Goal: Task Accomplishment & Management: Manage account settings

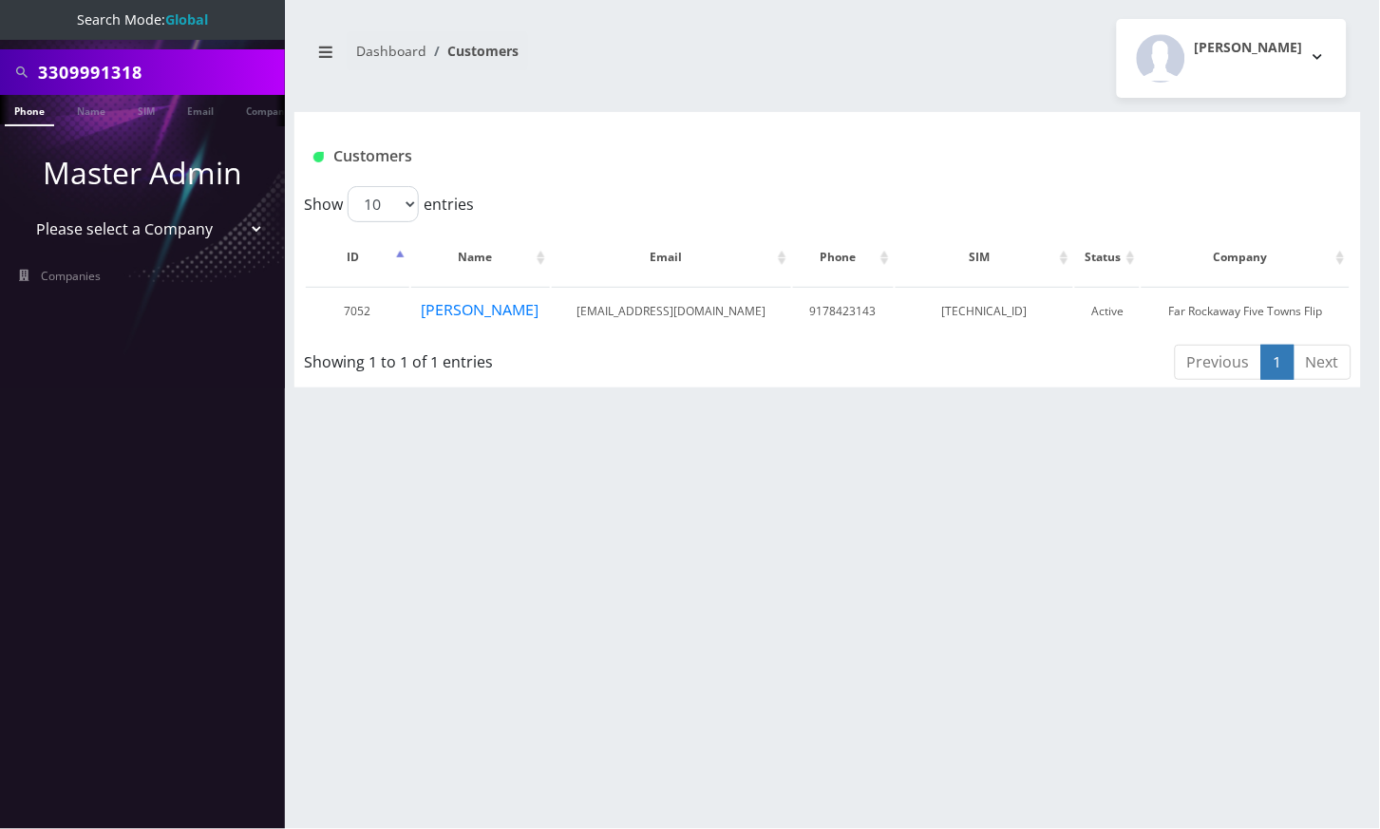
type input "3309991318"
click at [18, 107] on li at bounding box center [9, 114] width 19 height 47
click at [38, 104] on link "Phone" at bounding box center [29, 110] width 49 height 31
click at [27, 113] on link "Phone" at bounding box center [29, 110] width 49 height 31
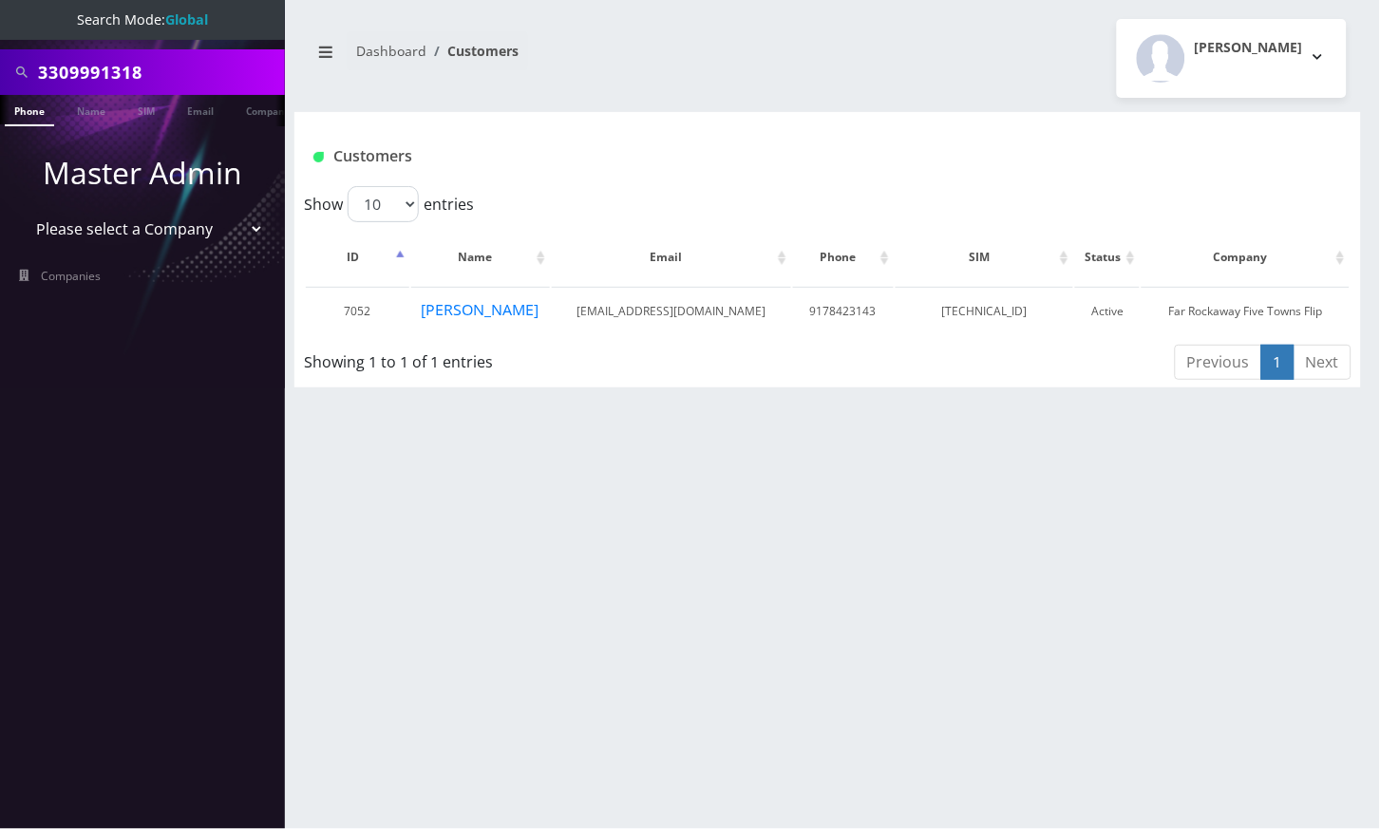
click at [27, 113] on link "Phone" at bounding box center [29, 110] width 49 height 31
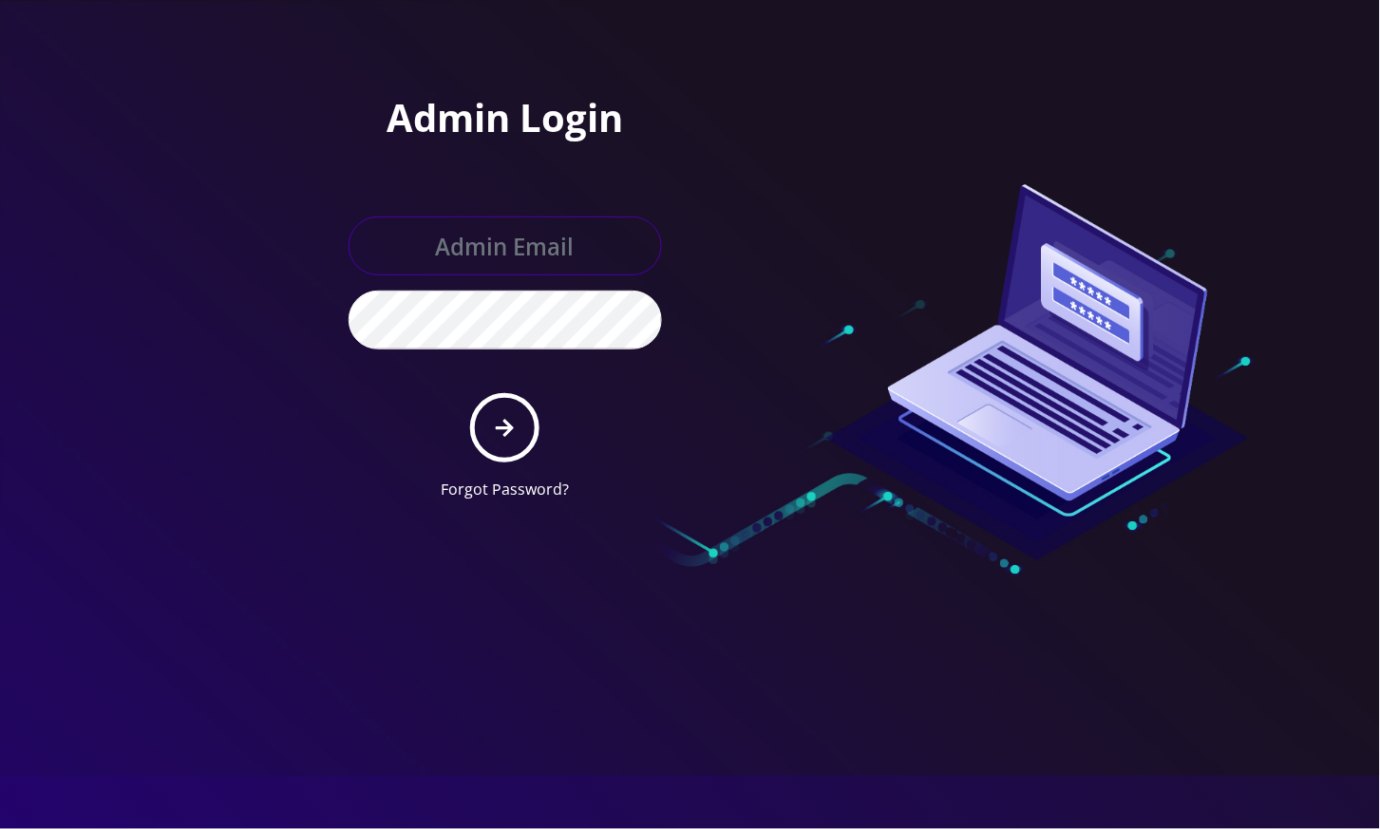
drag, startPoint x: 0, startPoint y: 0, endPoint x: 548, endPoint y: 268, distance: 610.0
click at [548, 268] on input "text" at bounding box center [505, 246] width 313 height 59
type input "angel@teltik.com"
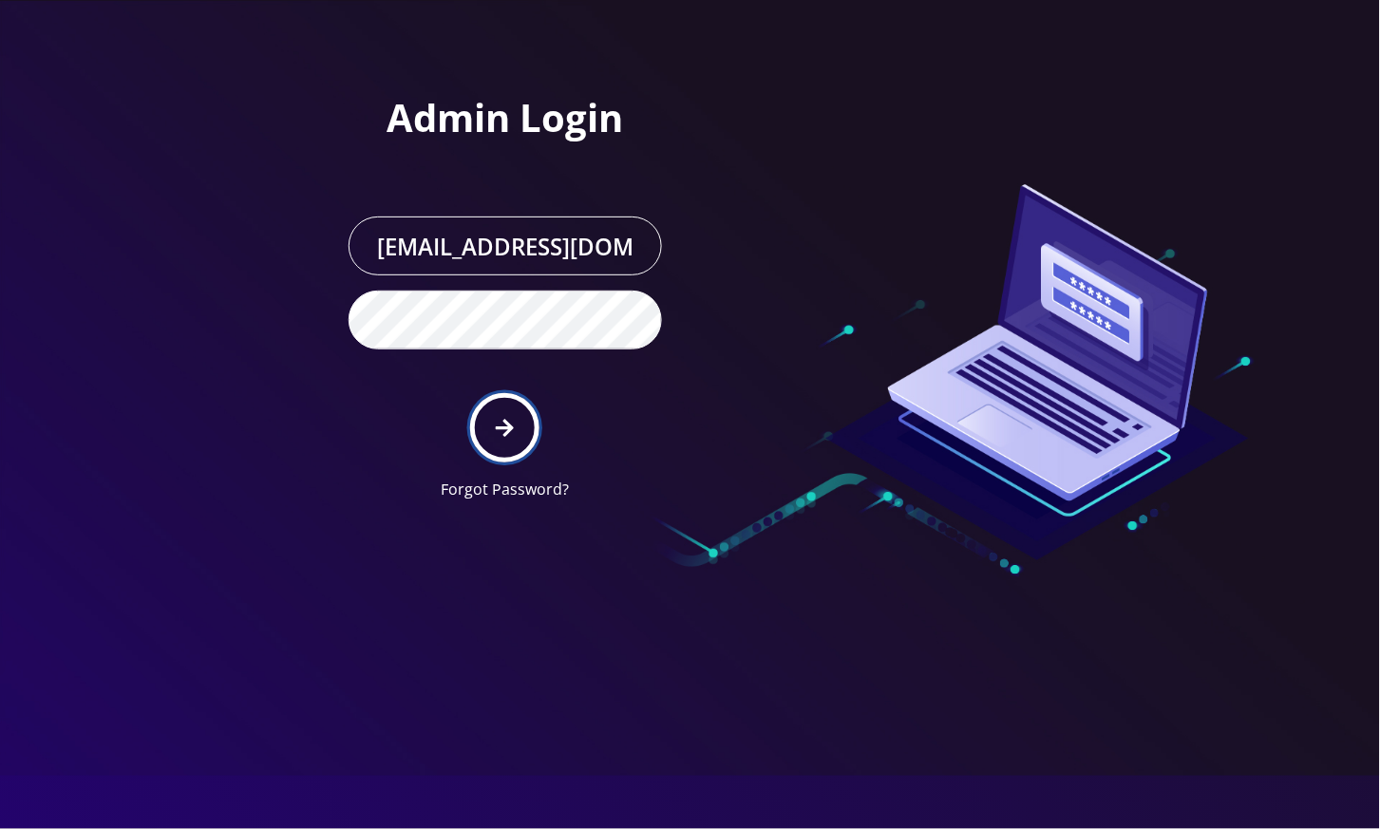
click at [508, 437] on icon "submit" at bounding box center [505, 428] width 18 height 21
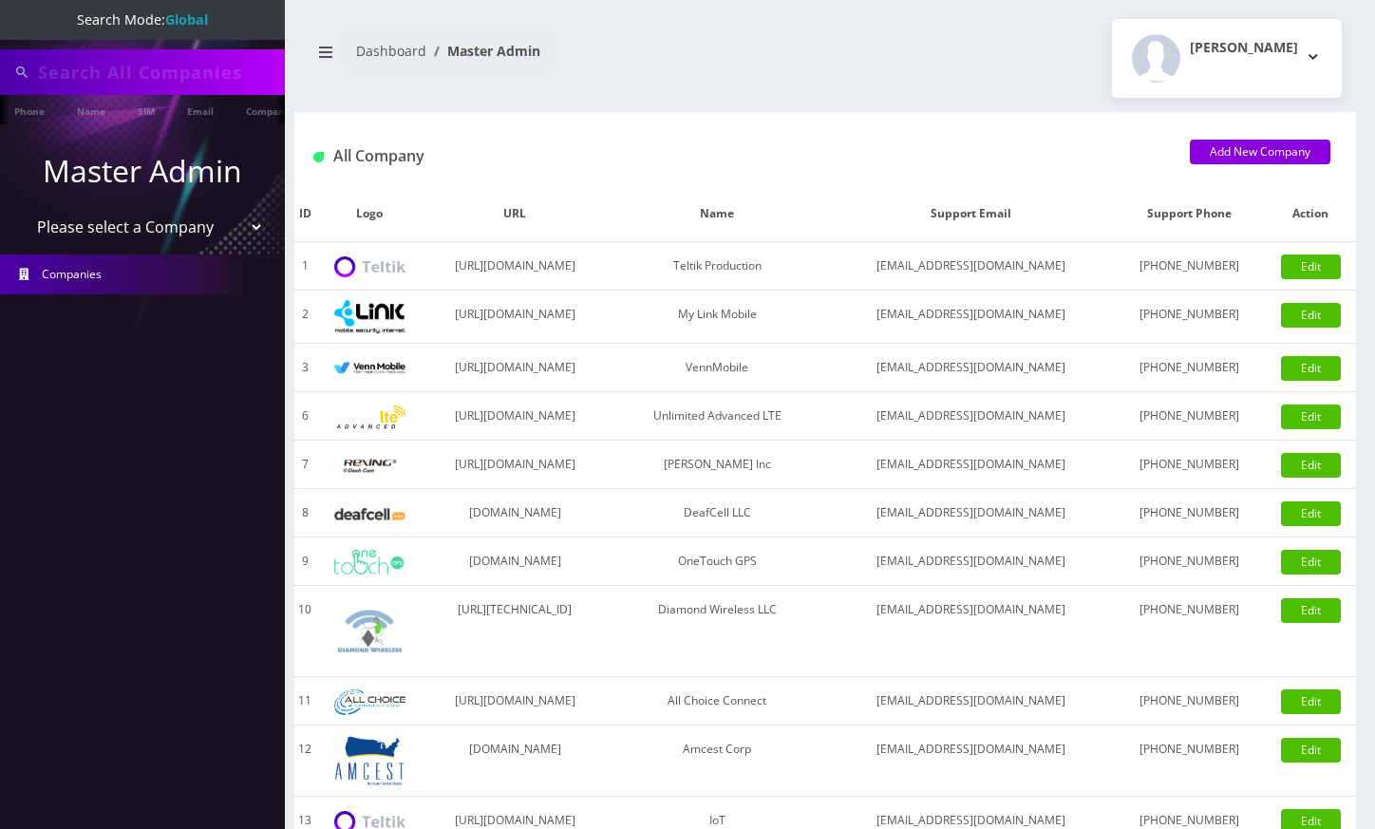
type input "3309991318"
click at [25, 104] on link "Phone" at bounding box center [29, 110] width 49 height 31
click at [28, 112] on link "Phone" at bounding box center [29, 110] width 49 height 31
click at [129, 222] on select "Please select a Company Teltik Production My Link Mobile VennMobile Unlimited A…" at bounding box center [143, 229] width 242 height 36
click at [22, 211] on select "Please select a Company Teltik Production My Link Mobile VennMobile Unlimited A…" at bounding box center [143, 229] width 242 height 36
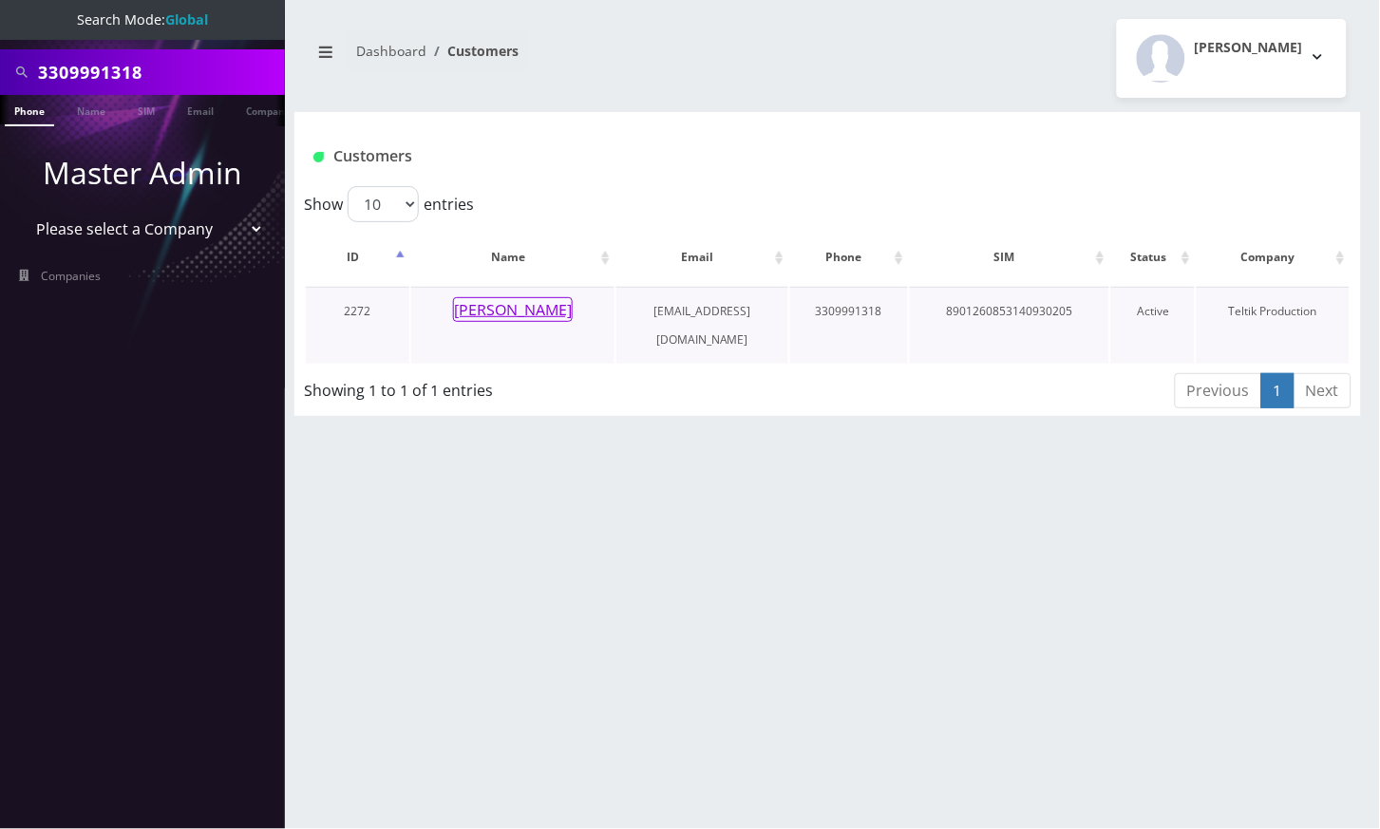
click at [507, 308] on button "Walter Stefanides" at bounding box center [513, 309] width 120 height 25
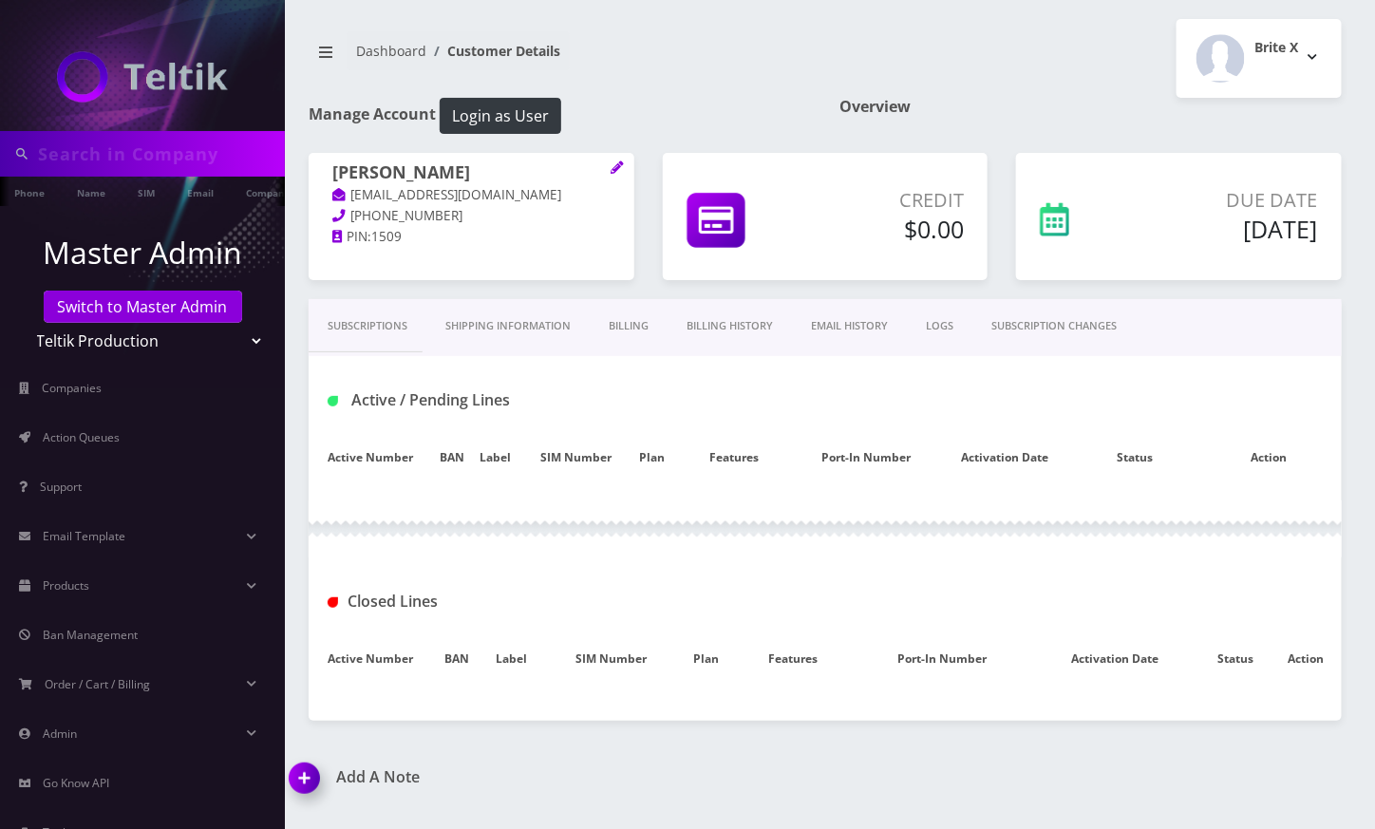
click at [743, 328] on link "Billing History" at bounding box center [730, 326] width 124 height 54
type input "3309991318"
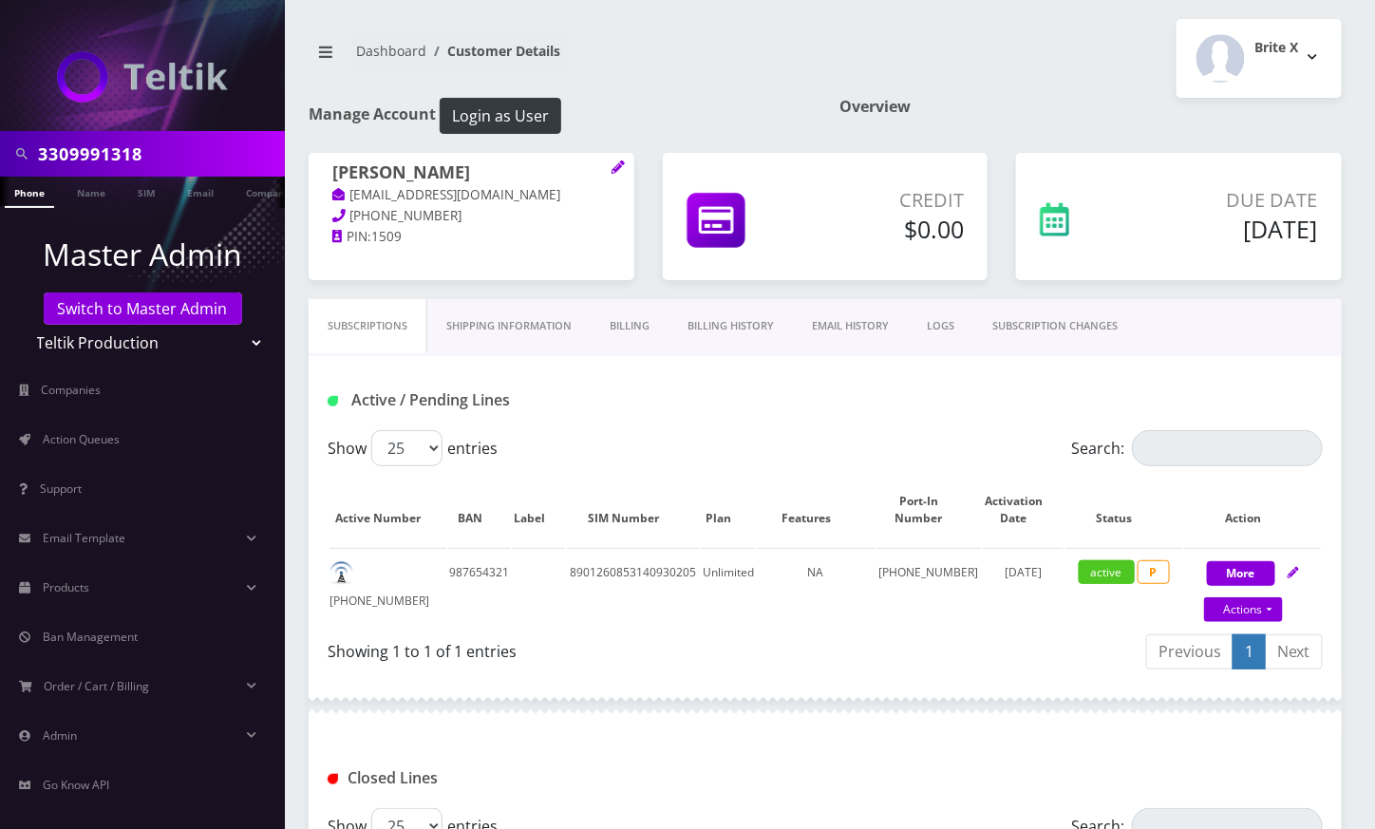
click at [717, 318] on link "Billing History" at bounding box center [731, 326] width 124 height 54
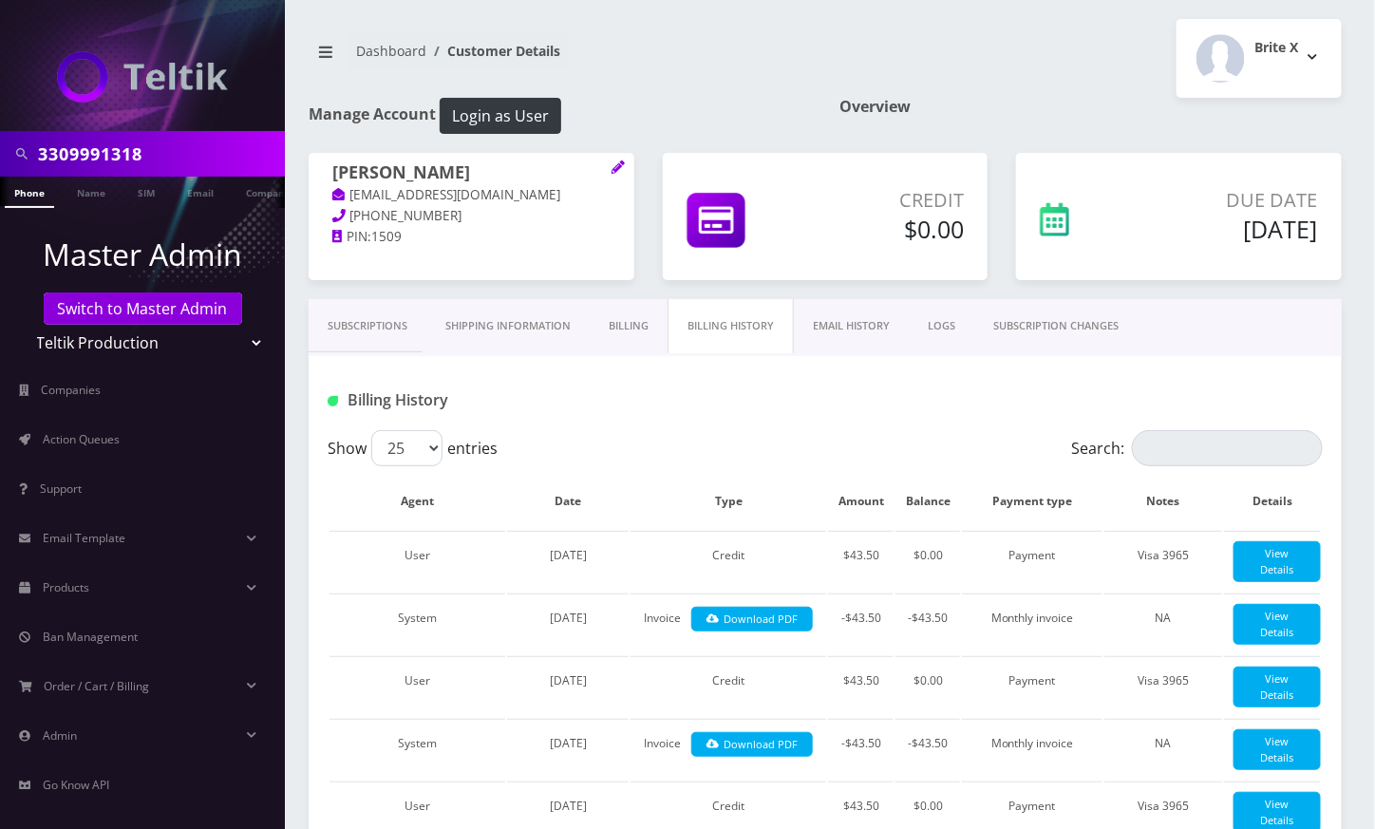
click at [385, 333] on link "Subscriptions" at bounding box center [368, 326] width 118 height 54
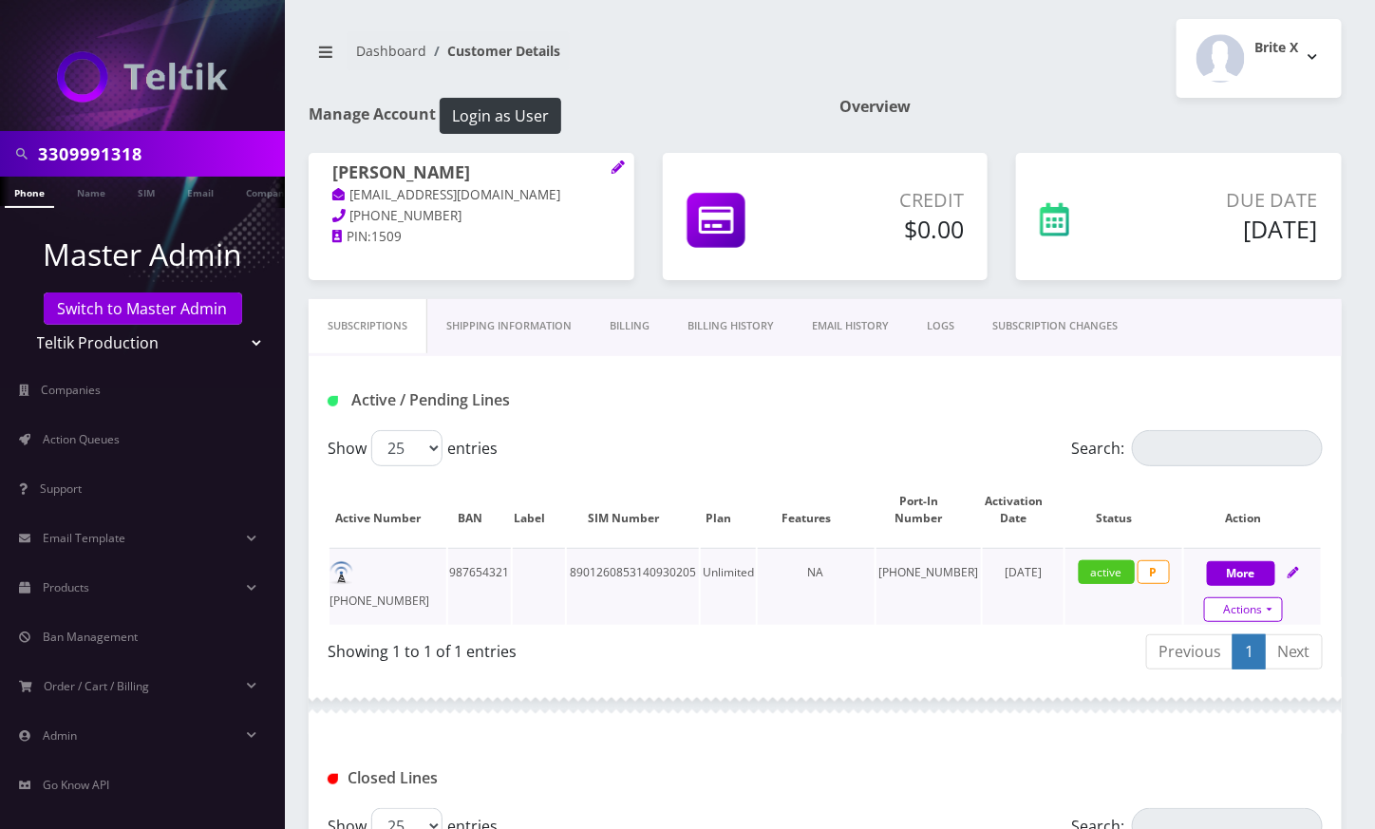
click at [1264, 612] on link "Actions" at bounding box center [1243, 609] width 79 height 25
select select "3-in-1 SIM Kit"
select select "45"
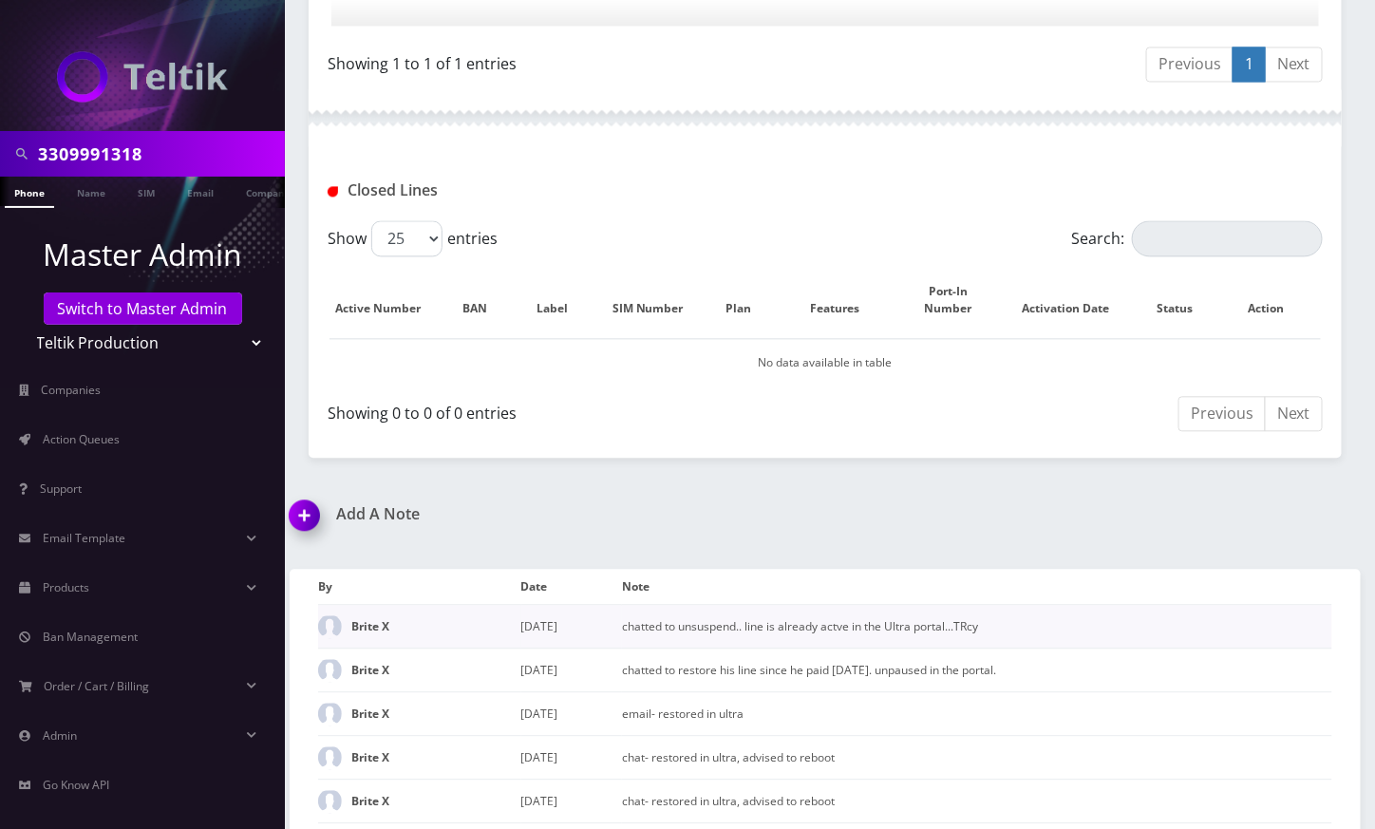
scroll to position [1621, 0]
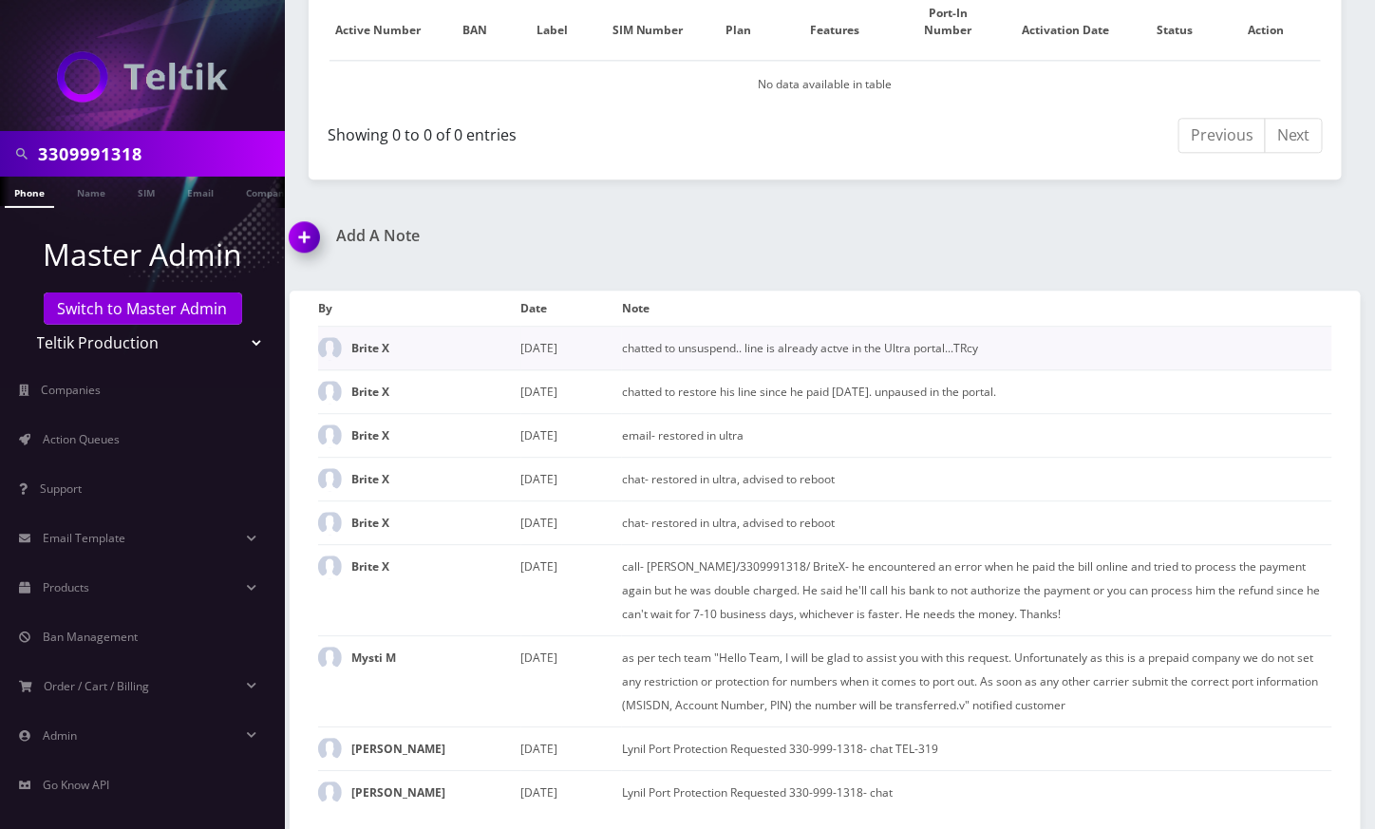
click at [715, 331] on td "chatted to unsuspend.. line is already actve in the Ultra portal...TRcy" at bounding box center [977, 349] width 710 height 44
copy tbody "chatted to unsuspend.. line is already actve in the Ultra portal...TRcy"
click at [302, 216] on img at bounding box center [308, 244] width 56 height 56
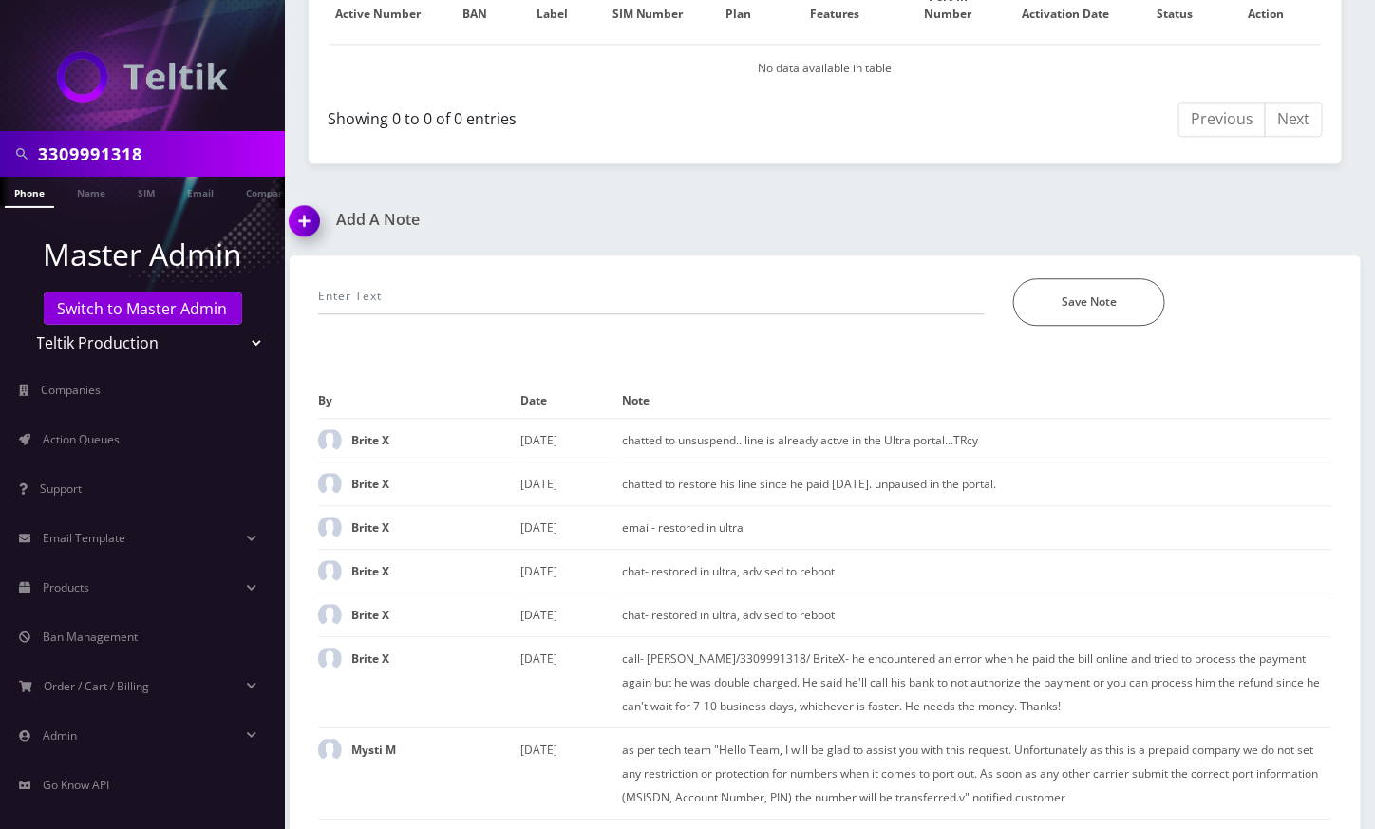
scroll to position [1730, 0]
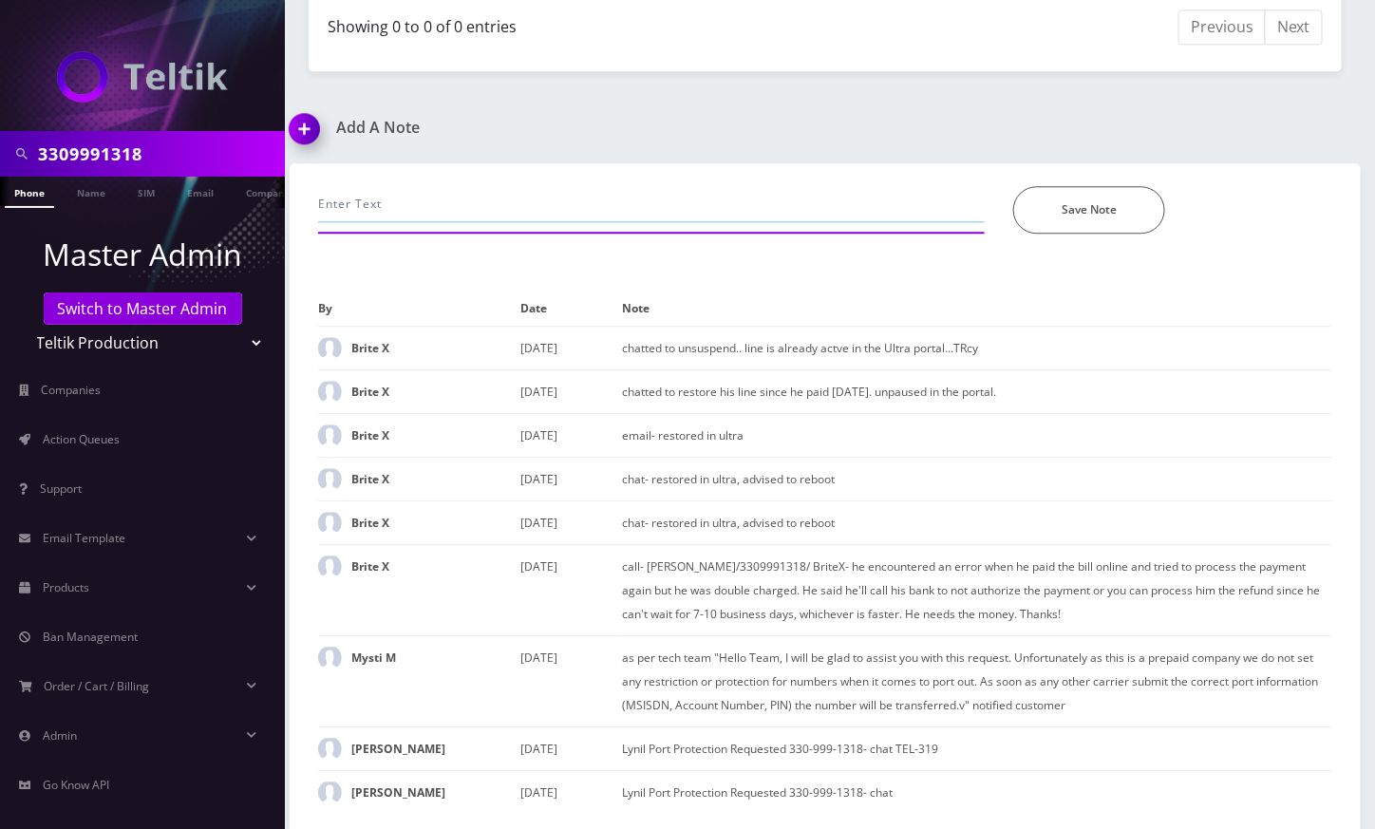
click at [472, 186] on input "text" at bounding box center [651, 204] width 667 height 36
paste input "chatted to unsuspend.. line is already actve in the Ultra portal...TRcy"
click at [473, 186] on input "chatted to unsuspend.. line is already actve in the Ultra portal...TRcy" at bounding box center [651, 204] width 667 height 36
click at [465, 186] on input "chatted to unsuspend.. line is already actve in the Ultra portal...TRcy" at bounding box center [651, 204] width 667 height 36
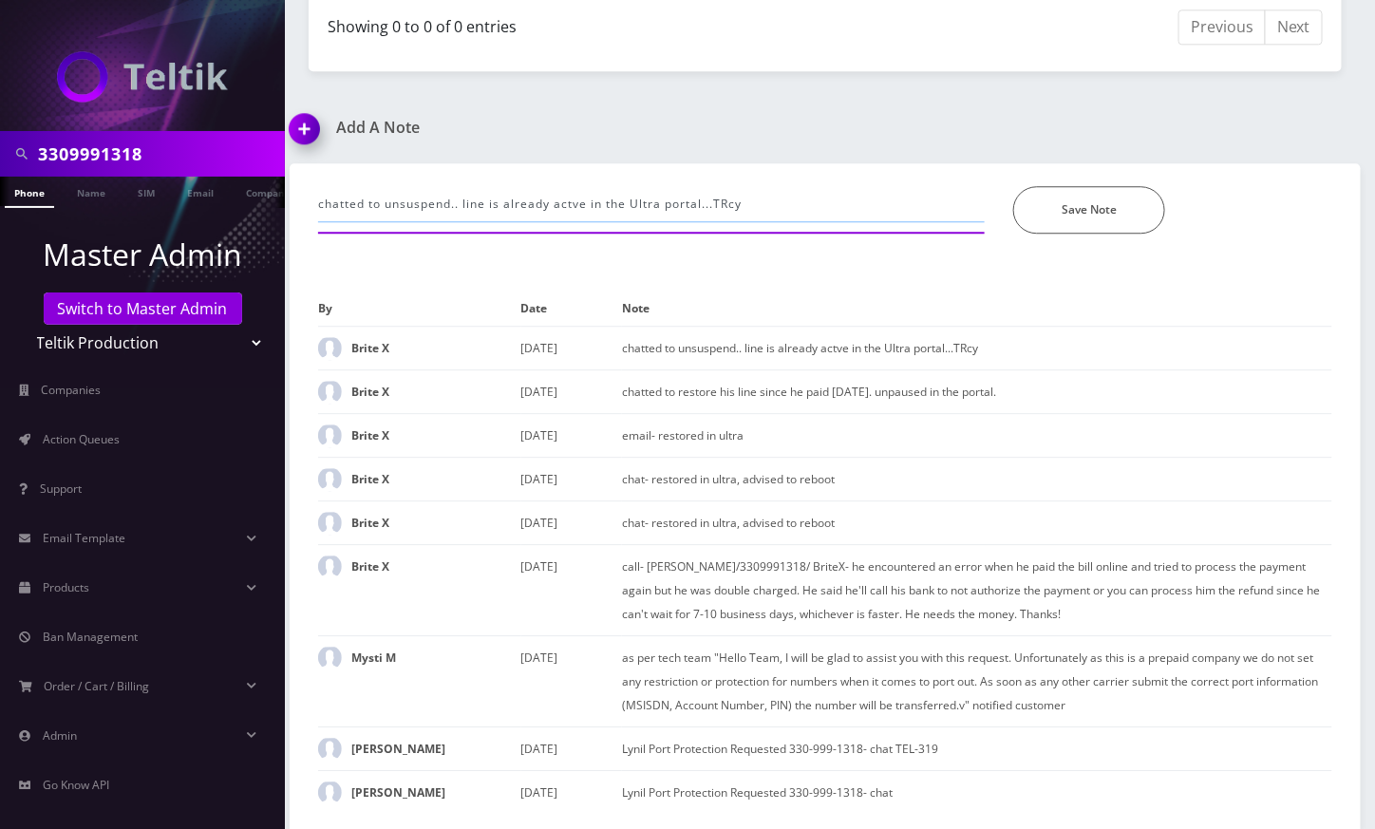
click at [465, 186] on input "chatted to unsuspend.. line is already actve in the Ultra portal...TRcy" at bounding box center [651, 204] width 667 height 36
type input "chat-- unpaused in Ultra---Angel"
click at [1030, 186] on button "Save Note" at bounding box center [1089, 209] width 152 height 47
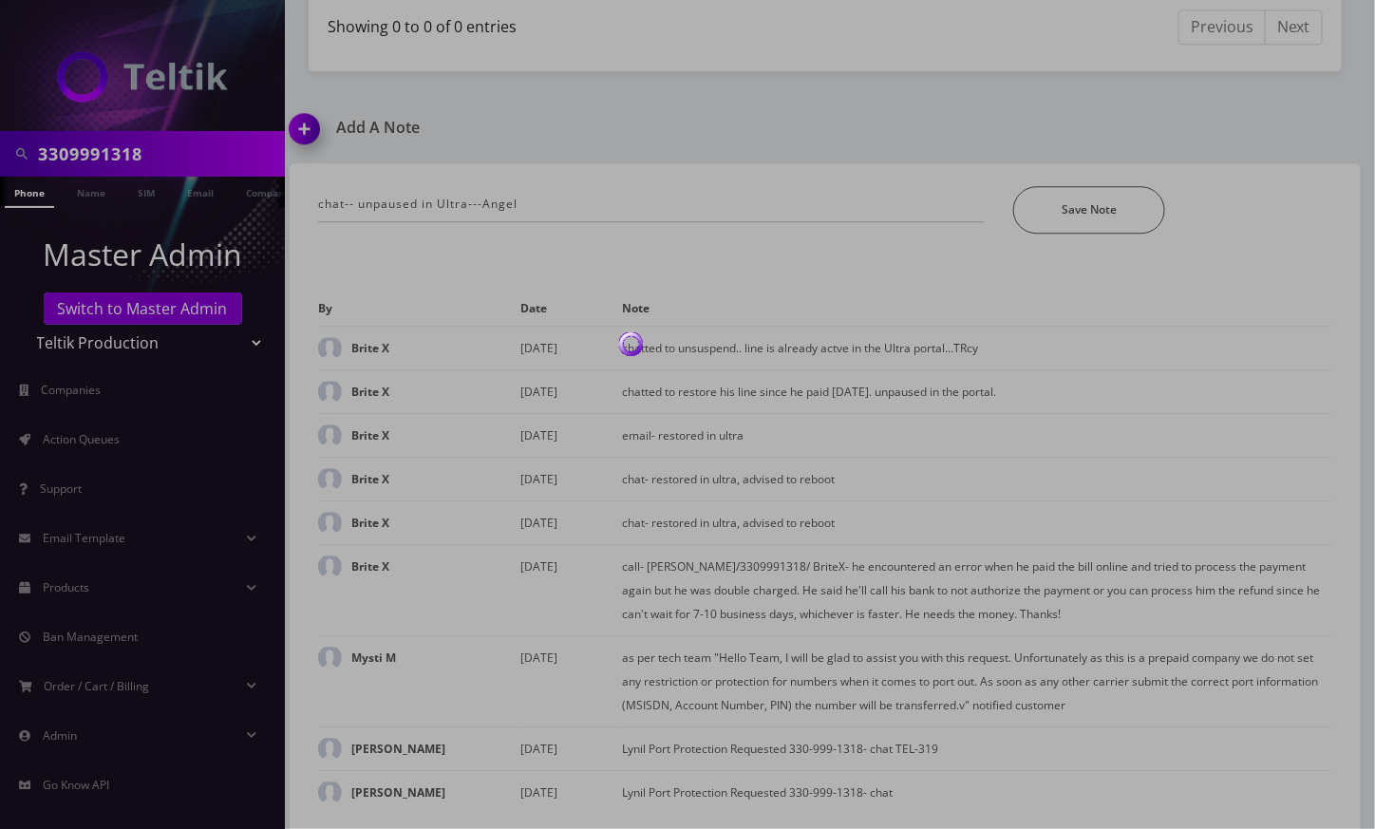
scroll to position [1665, 0]
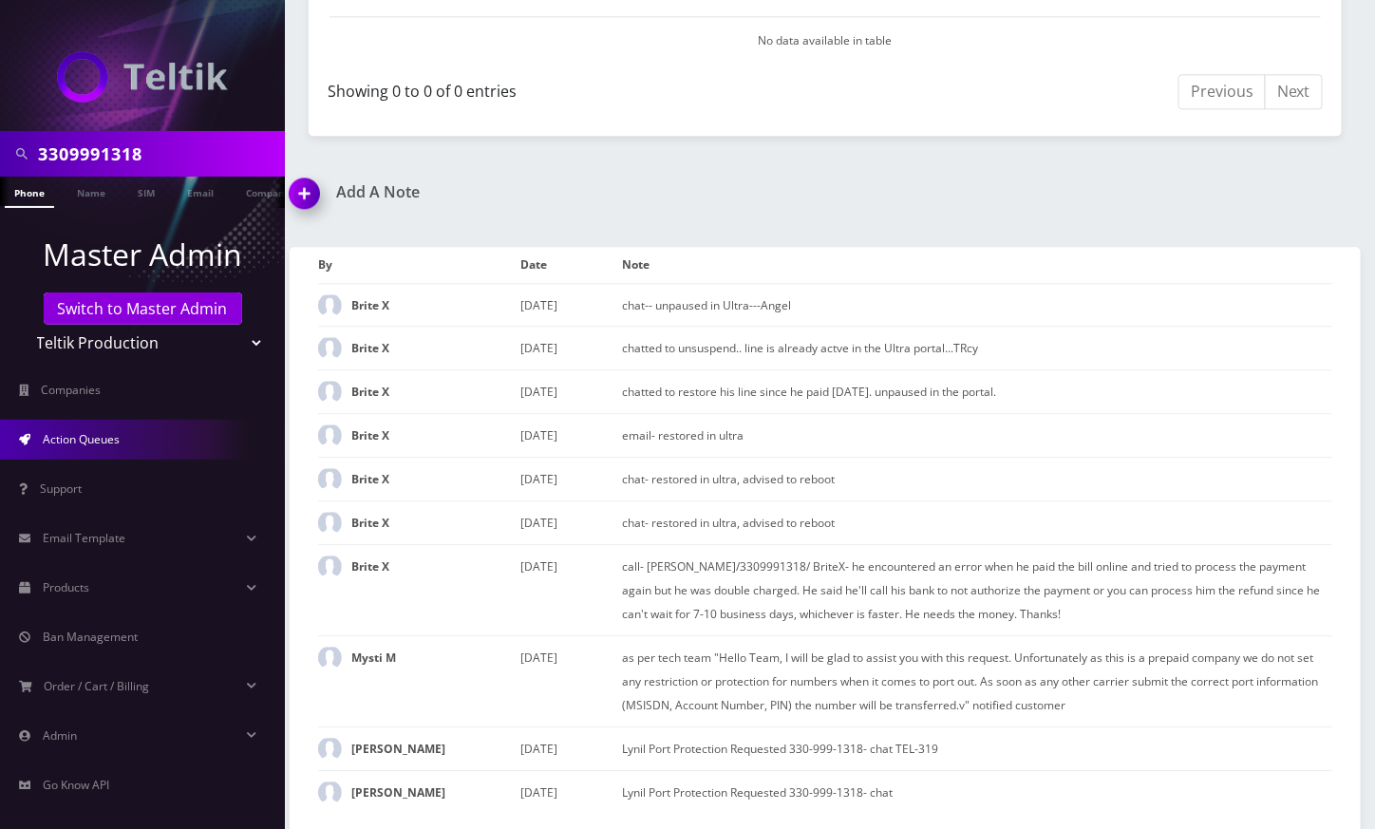
click at [109, 444] on span "Action Queues" at bounding box center [81, 439] width 77 height 16
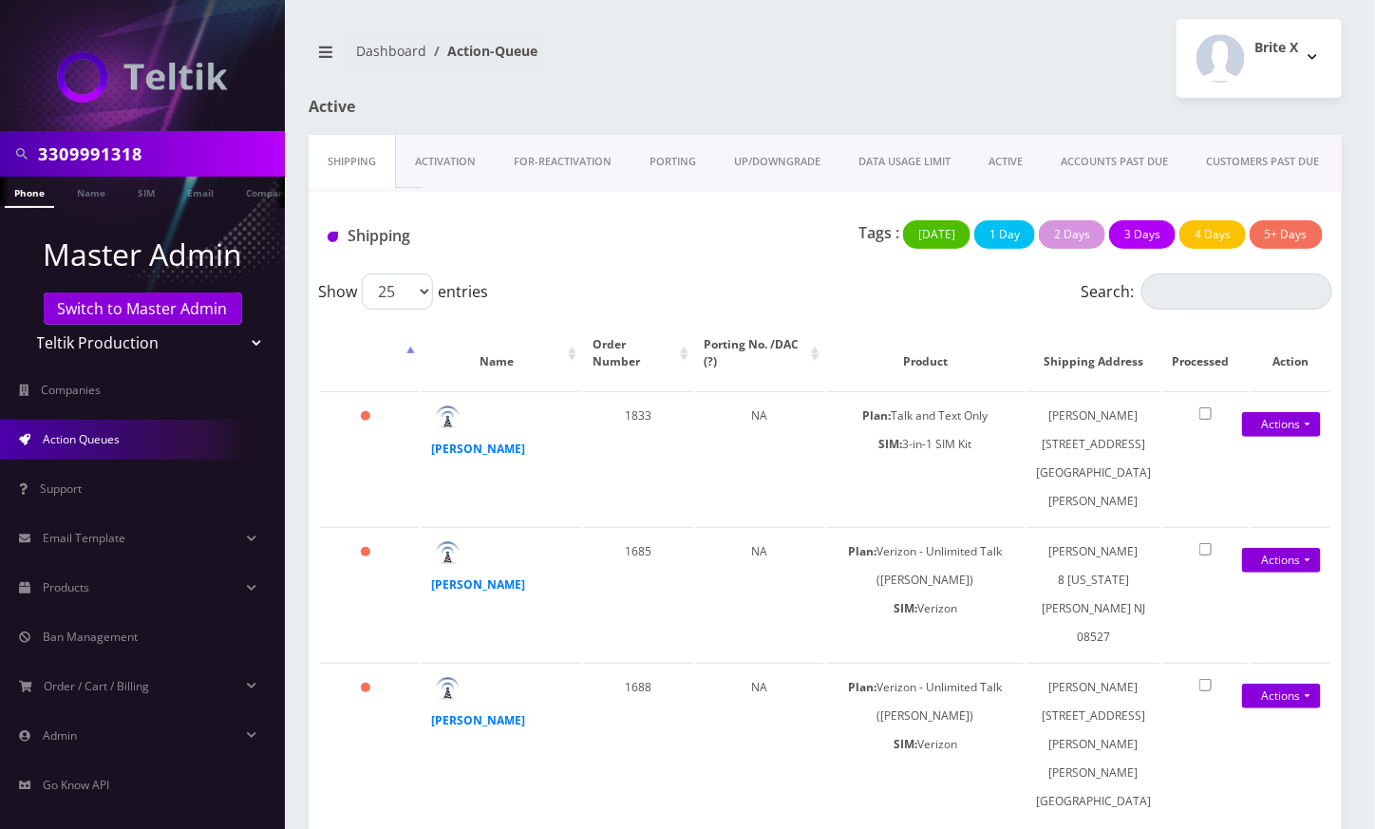
click at [103, 159] on input "3309991318" at bounding box center [159, 154] width 242 height 36
paste input "[EMAIL_ADDRESS][DOMAIN_NAME]"
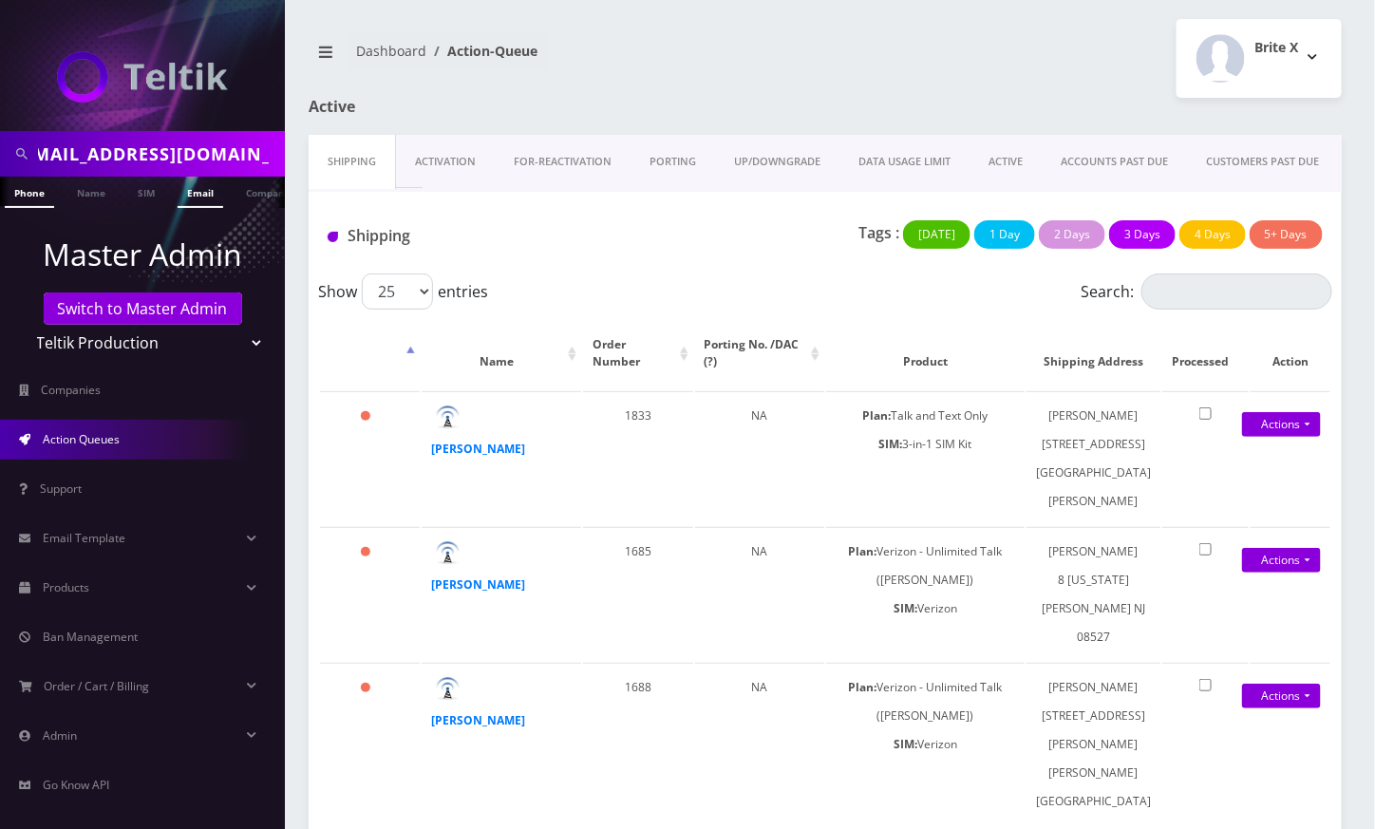
type input "[EMAIL_ADDRESS][DOMAIN_NAME]"
click at [189, 193] on link "Email" at bounding box center [201, 192] width 46 height 31
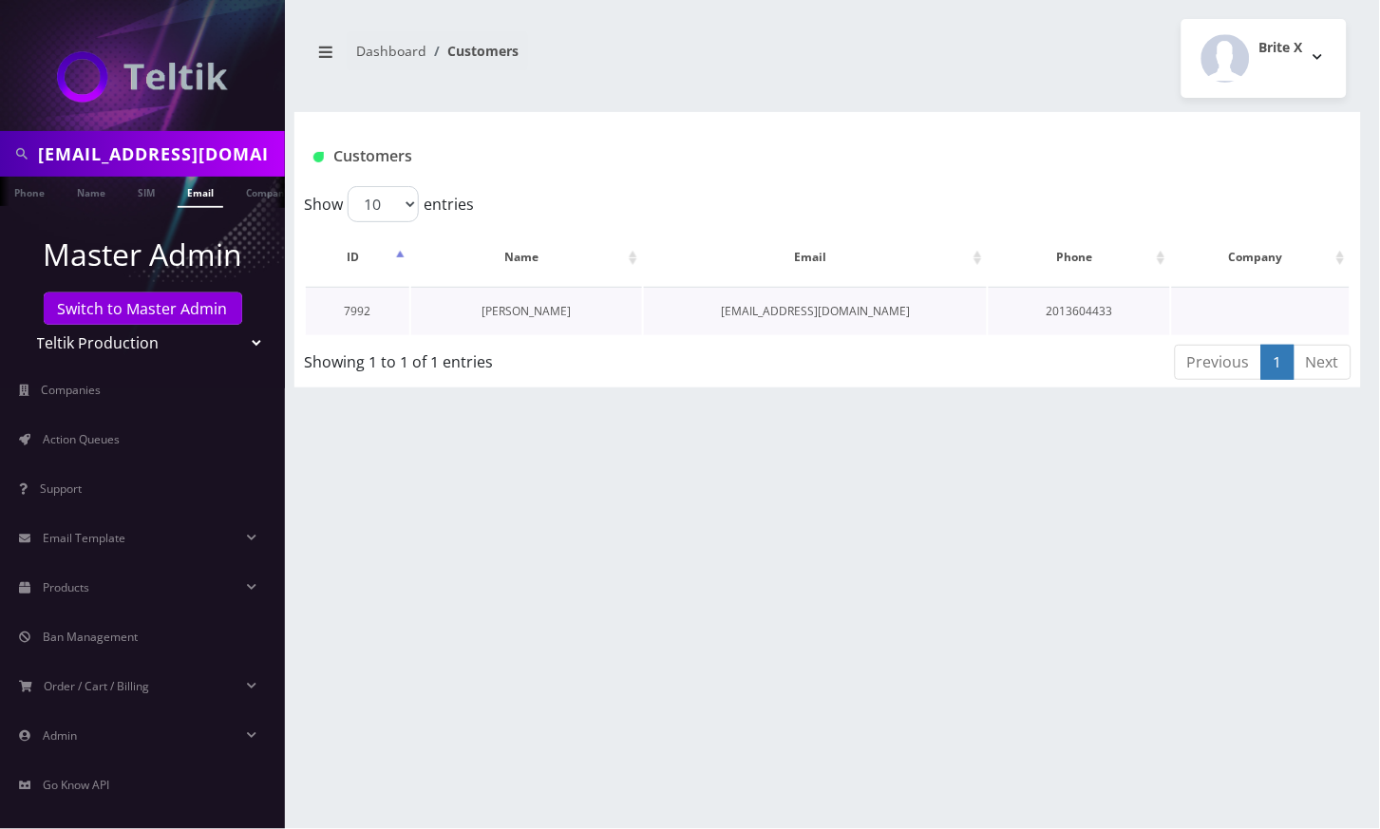
click at [539, 313] on link "[PERSON_NAME]" at bounding box center [526, 311] width 89 height 16
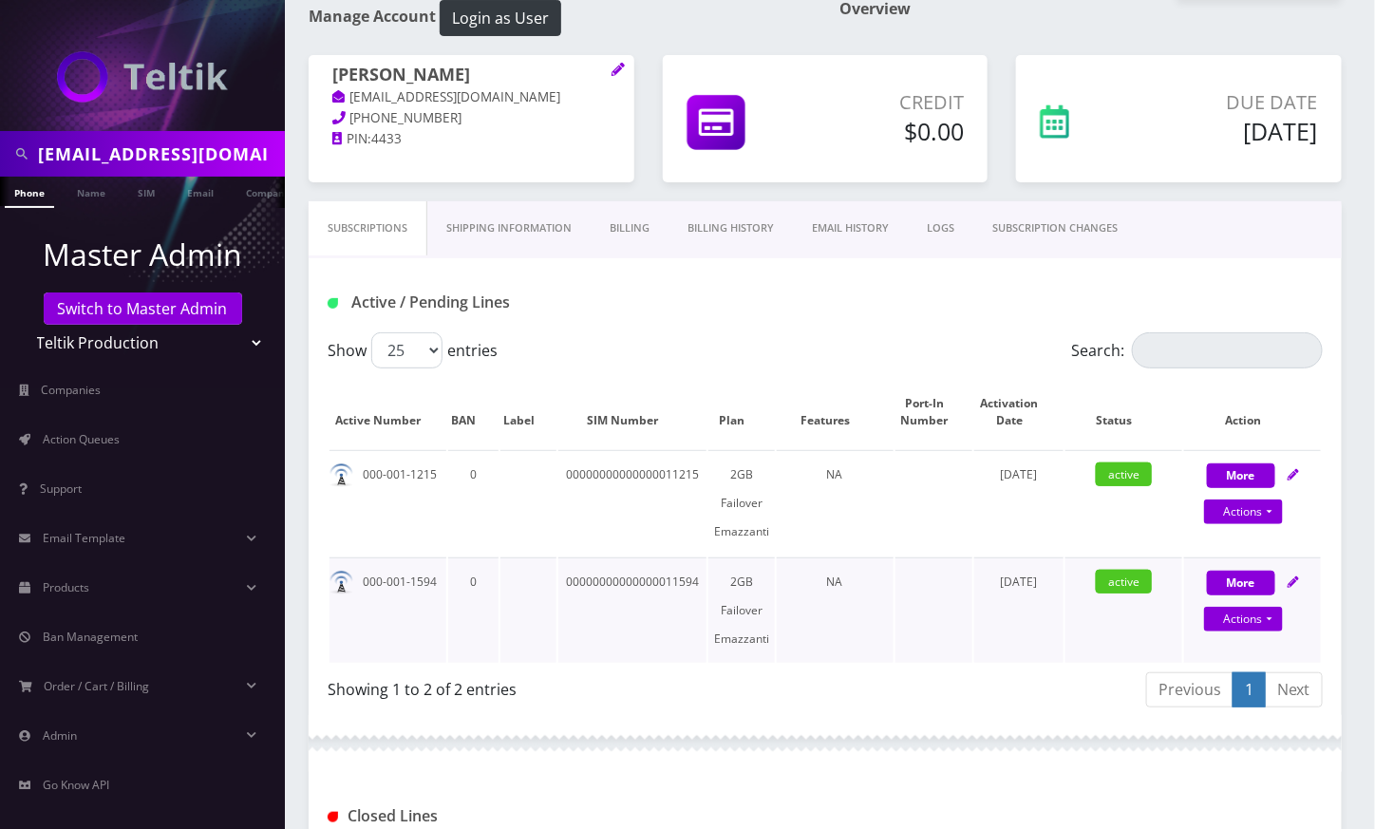
scroll to position [253, 0]
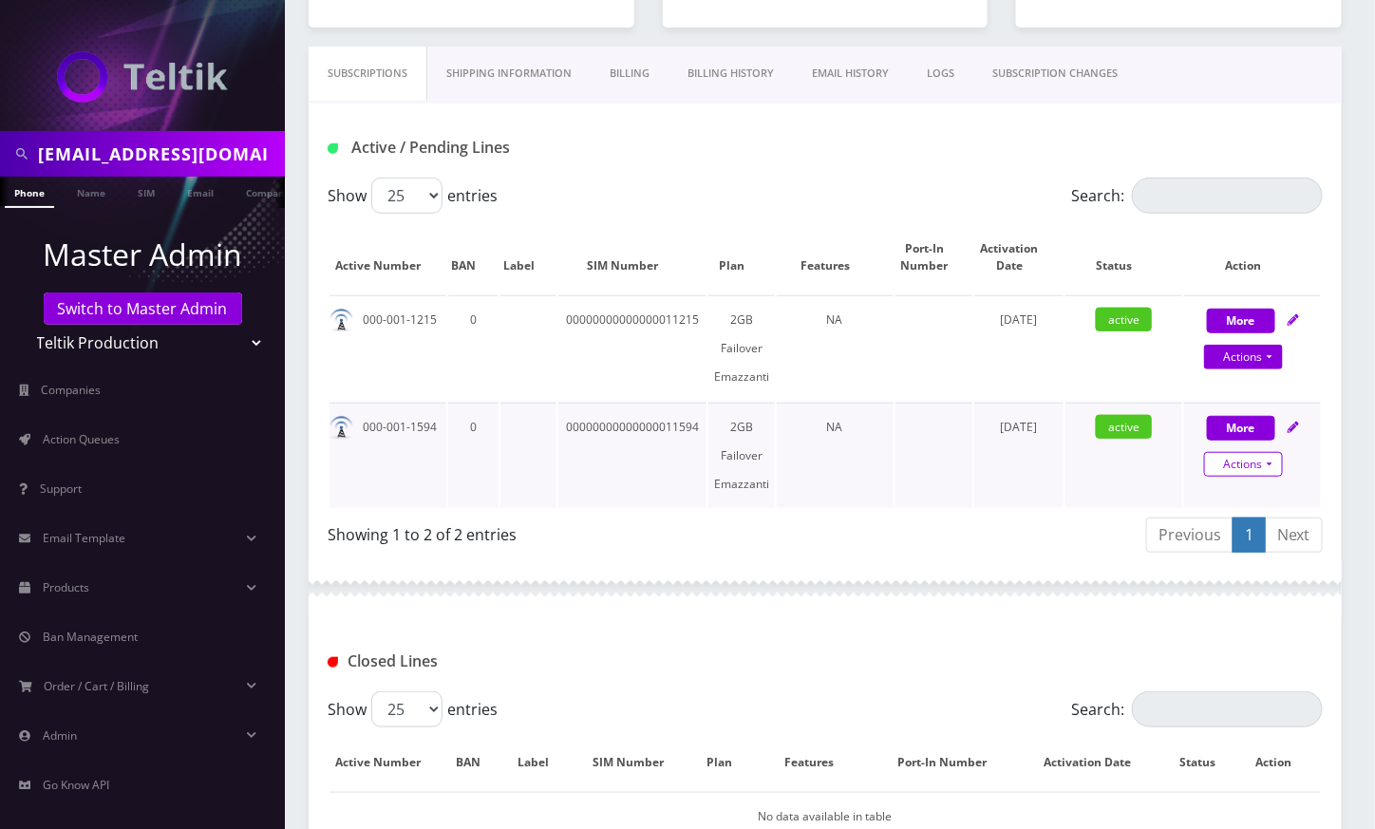
click at [1237, 452] on link "Actions" at bounding box center [1243, 464] width 79 height 25
select select "SIM for Global WiFi"
select select "166"
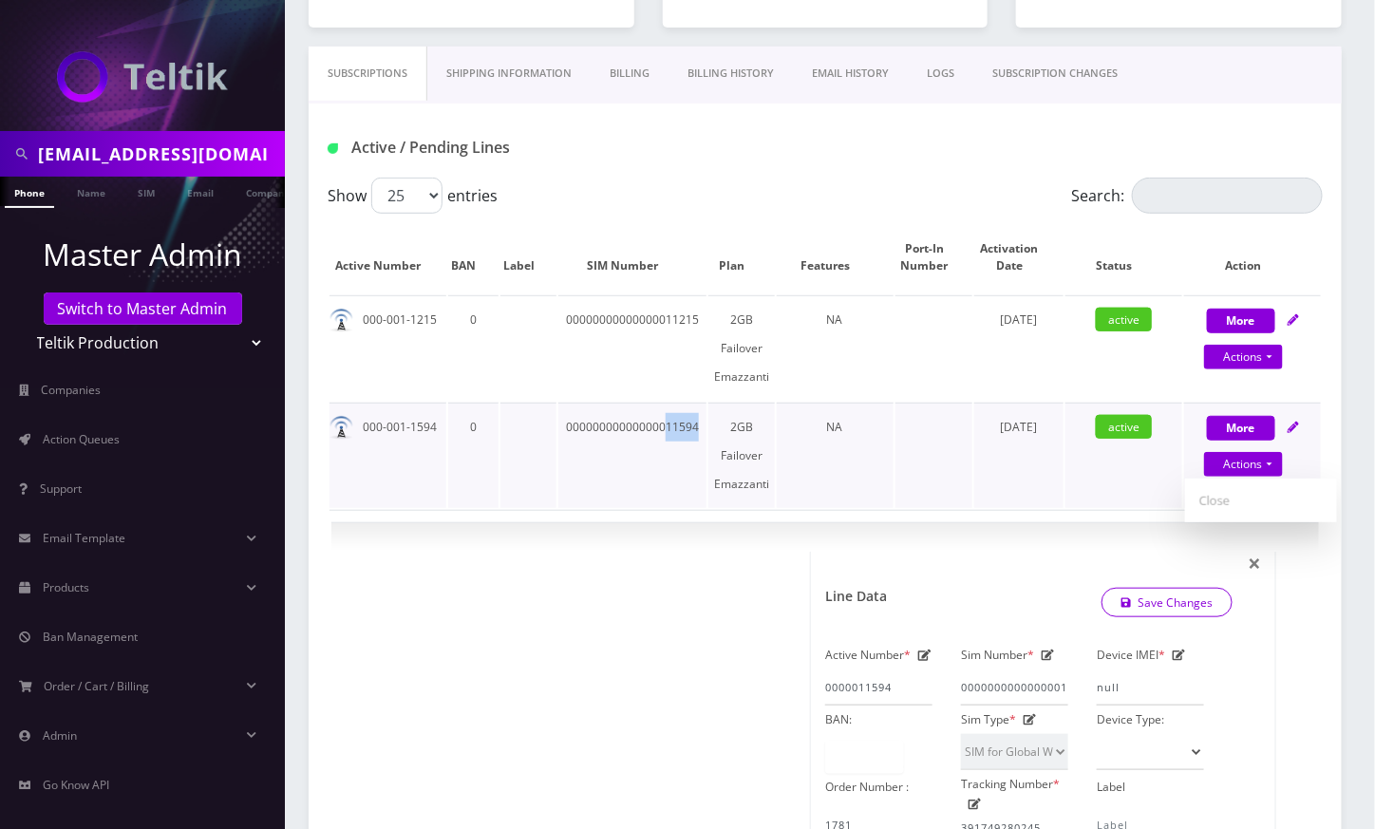
drag, startPoint x: 663, startPoint y: 395, endPoint x: 695, endPoint y: 394, distance: 32.3
click at [695, 403] on td "00000000000000011594" at bounding box center [632, 455] width 148 height 105
copy td "11594"
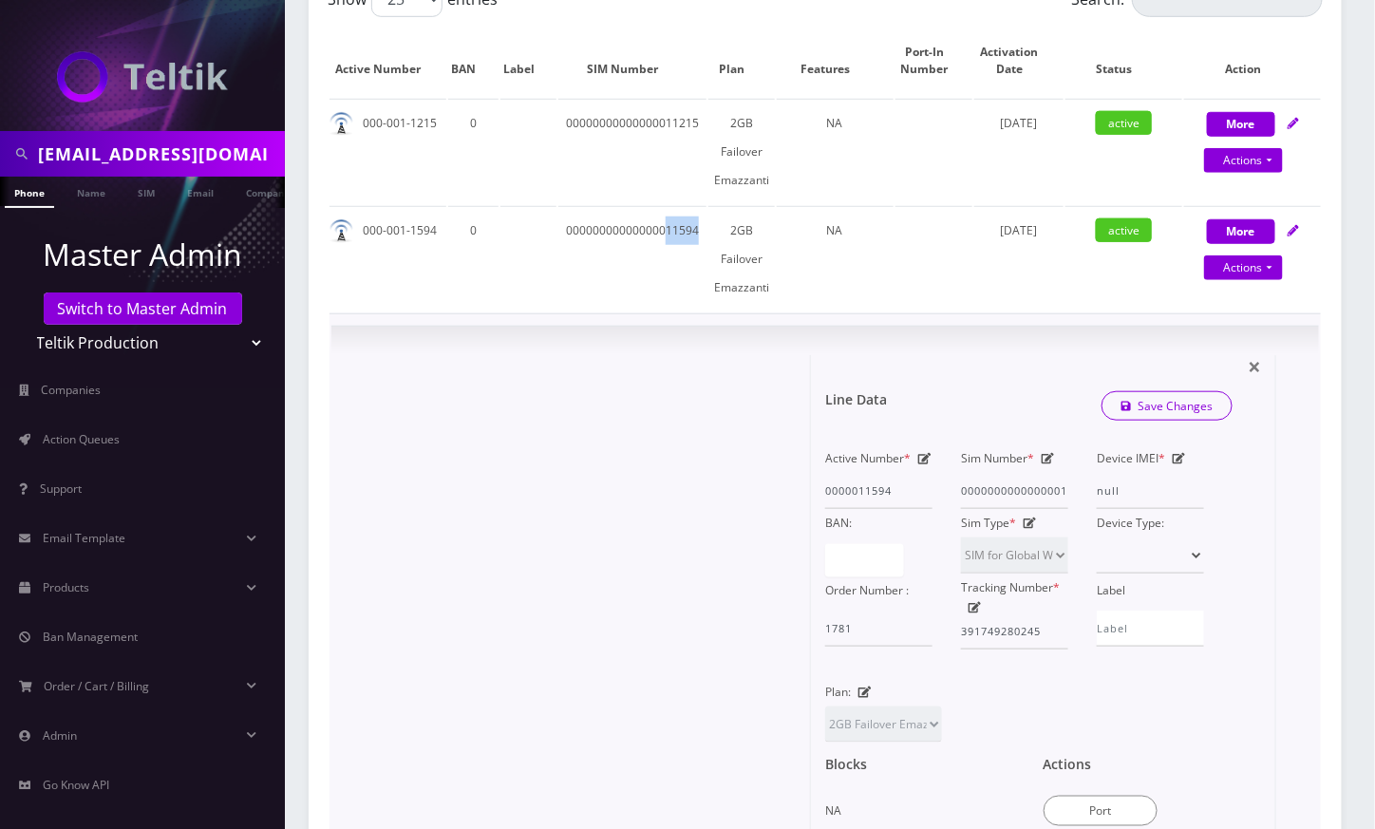
scroll to position [86, 0]
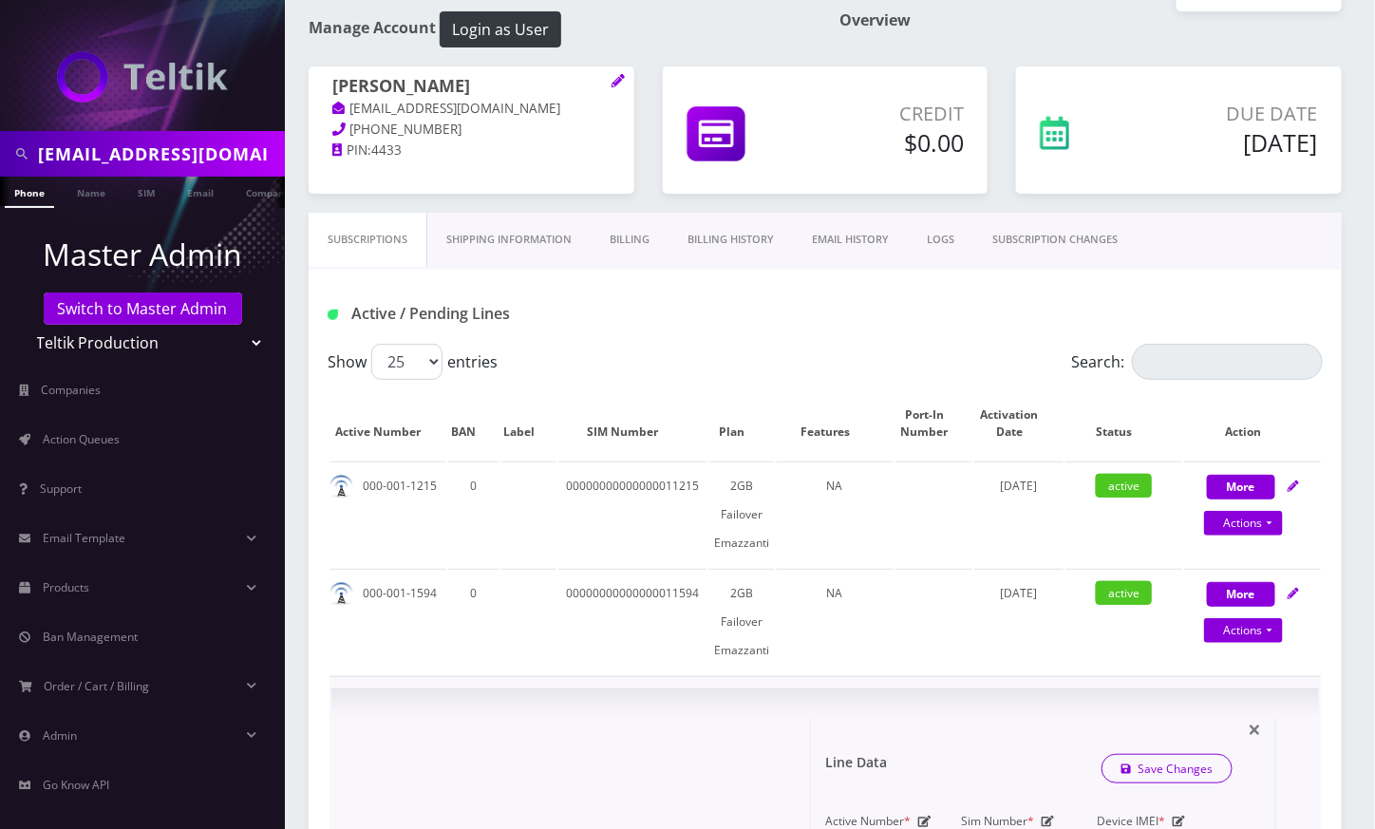
click at [656, 238] on link "Billing" at bounding box center [630, 240] width 78 height 54
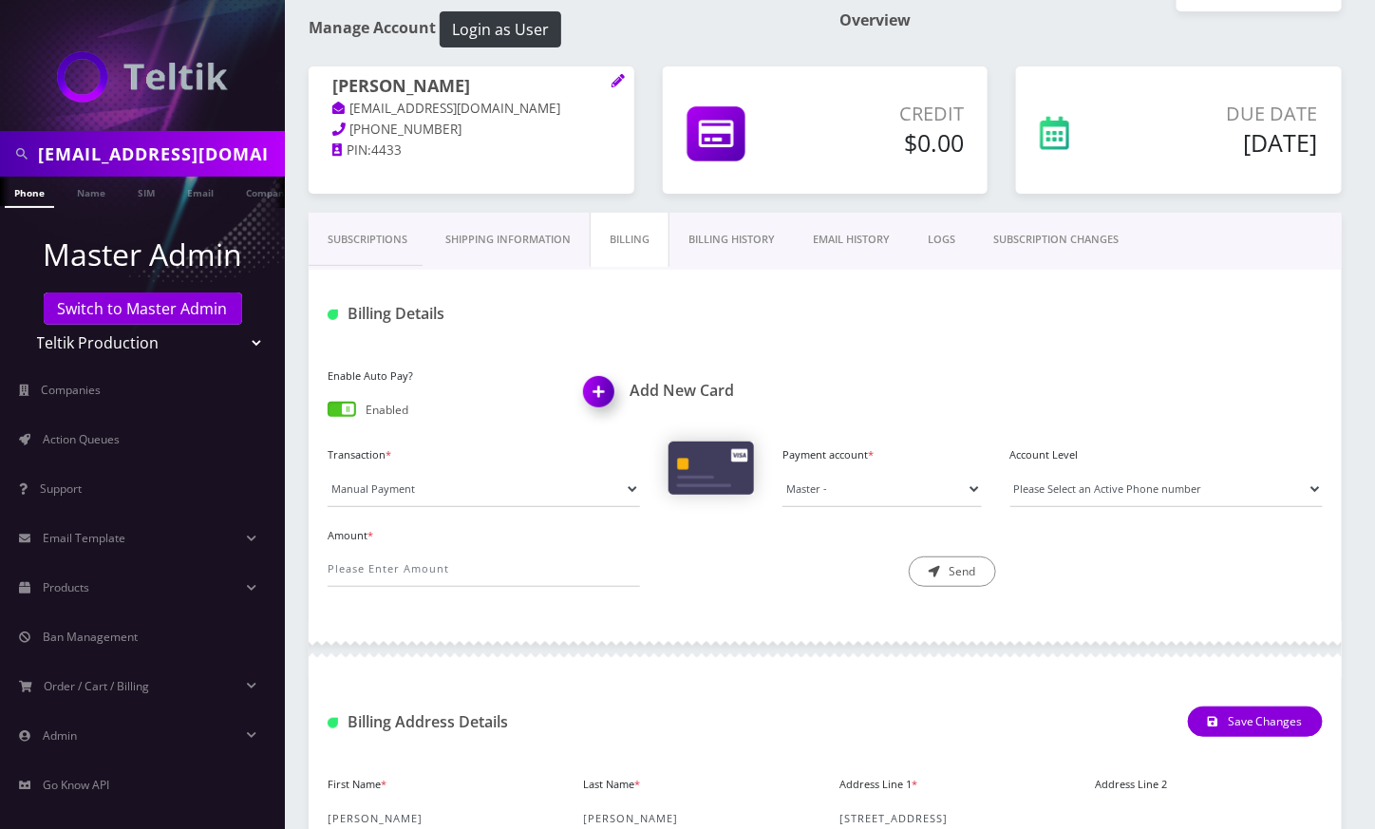
click at [732, 238] on link "Billing History" at bounding box center [732, 240] width 124 height 54
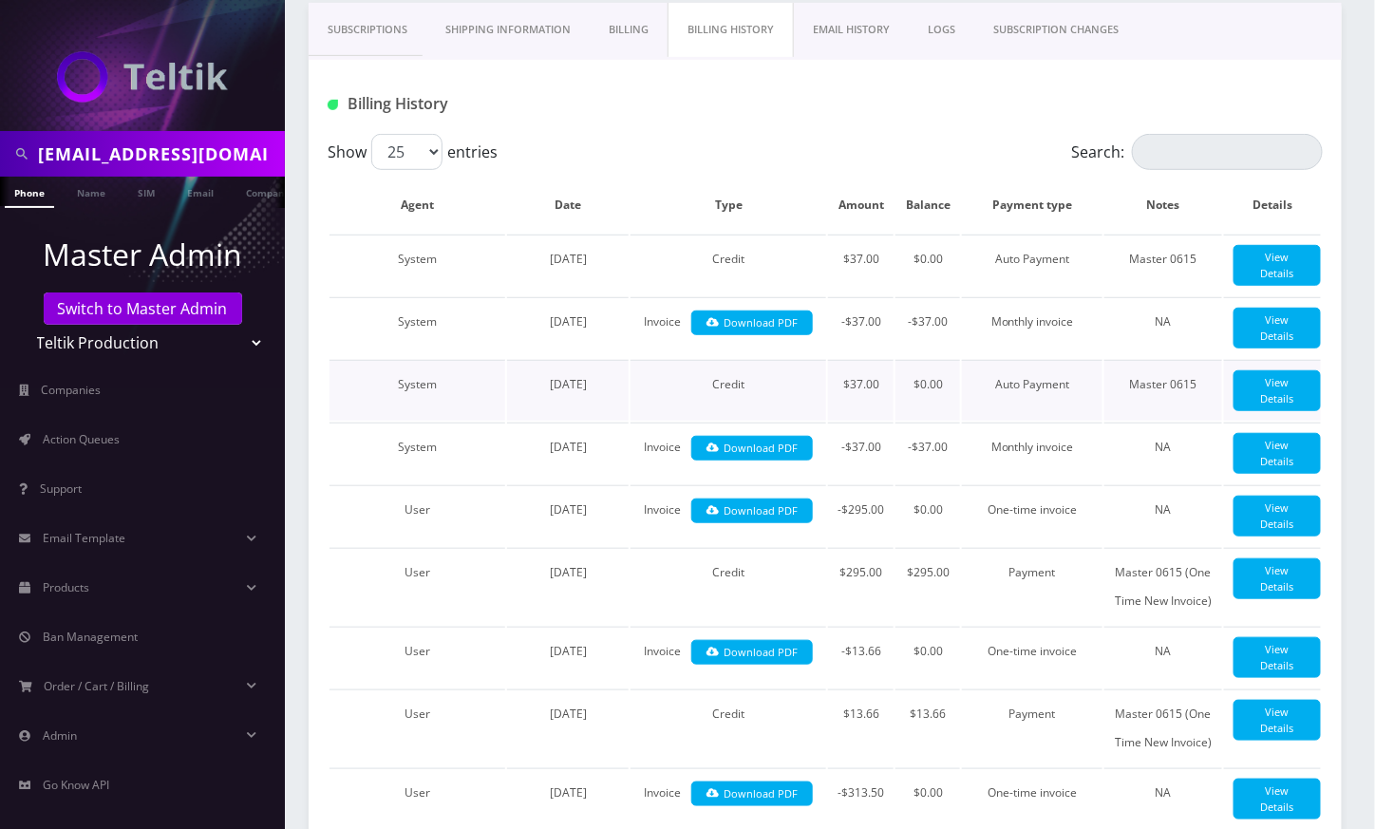
scroll to position [340, 0]
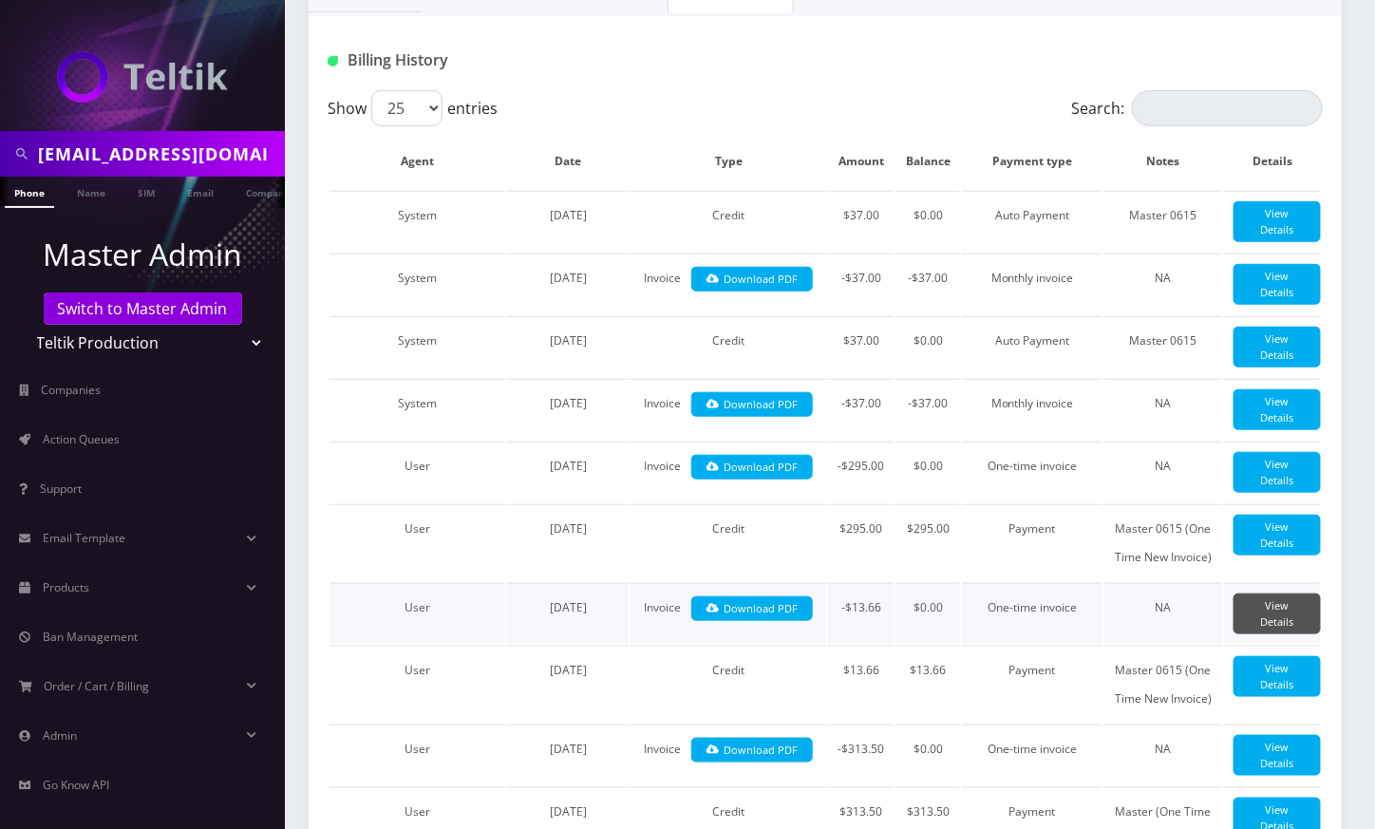
click at [1262, 631] on link "View Details" at bounding box center [1277, 614] width 87 height 41
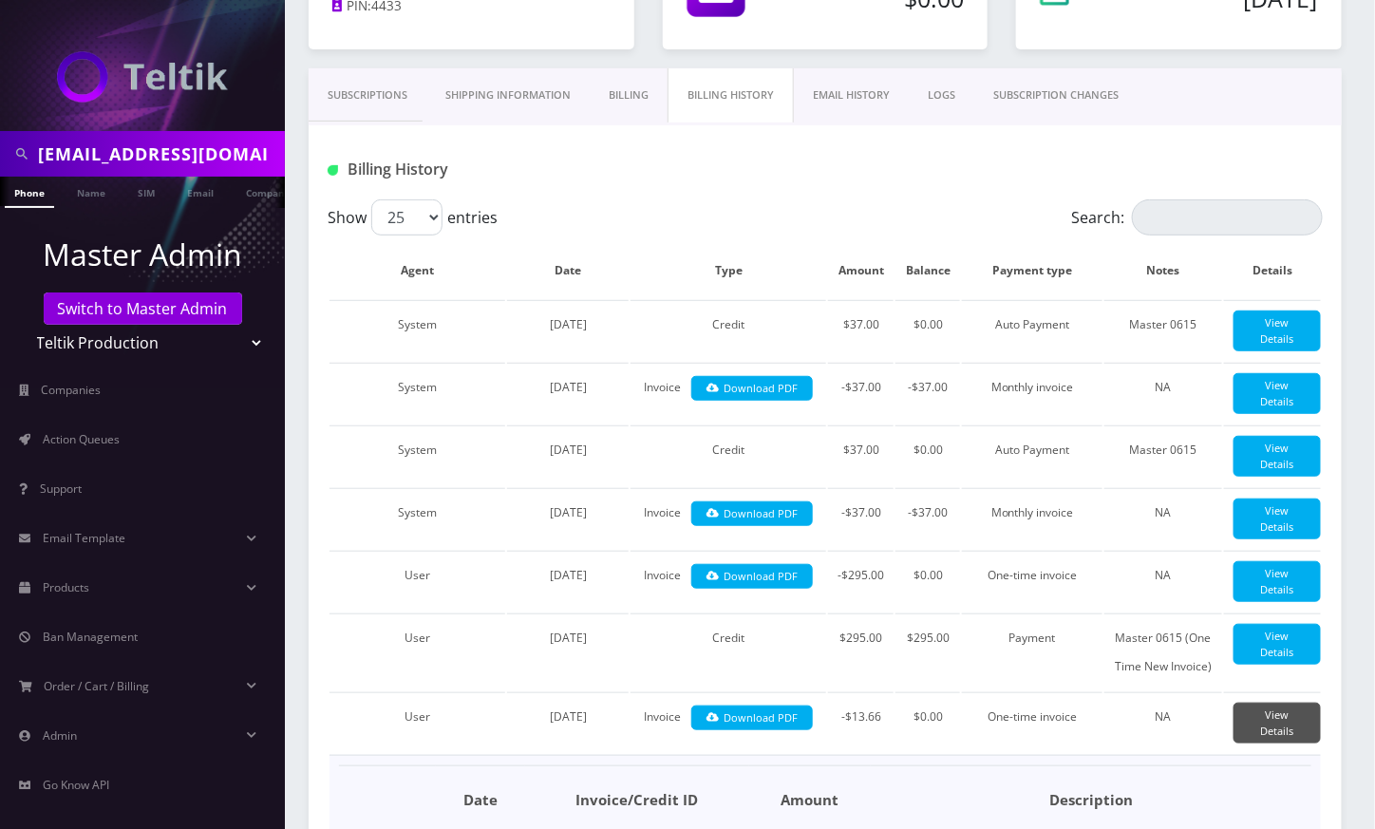
scroll to position [214, 0]
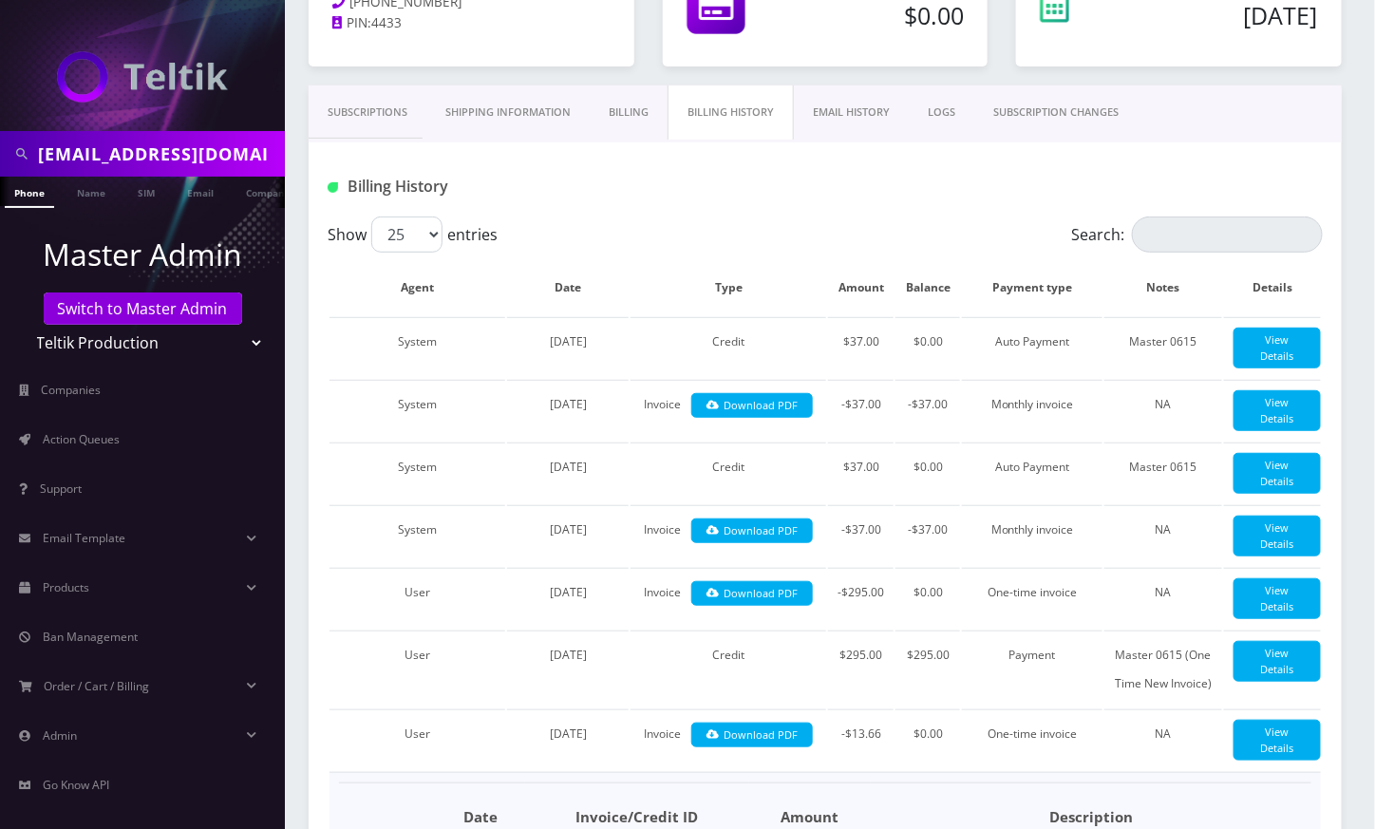
click at [367, 115] on link "Subscriptions" at bounding box center [368, 112] width 118 height 54
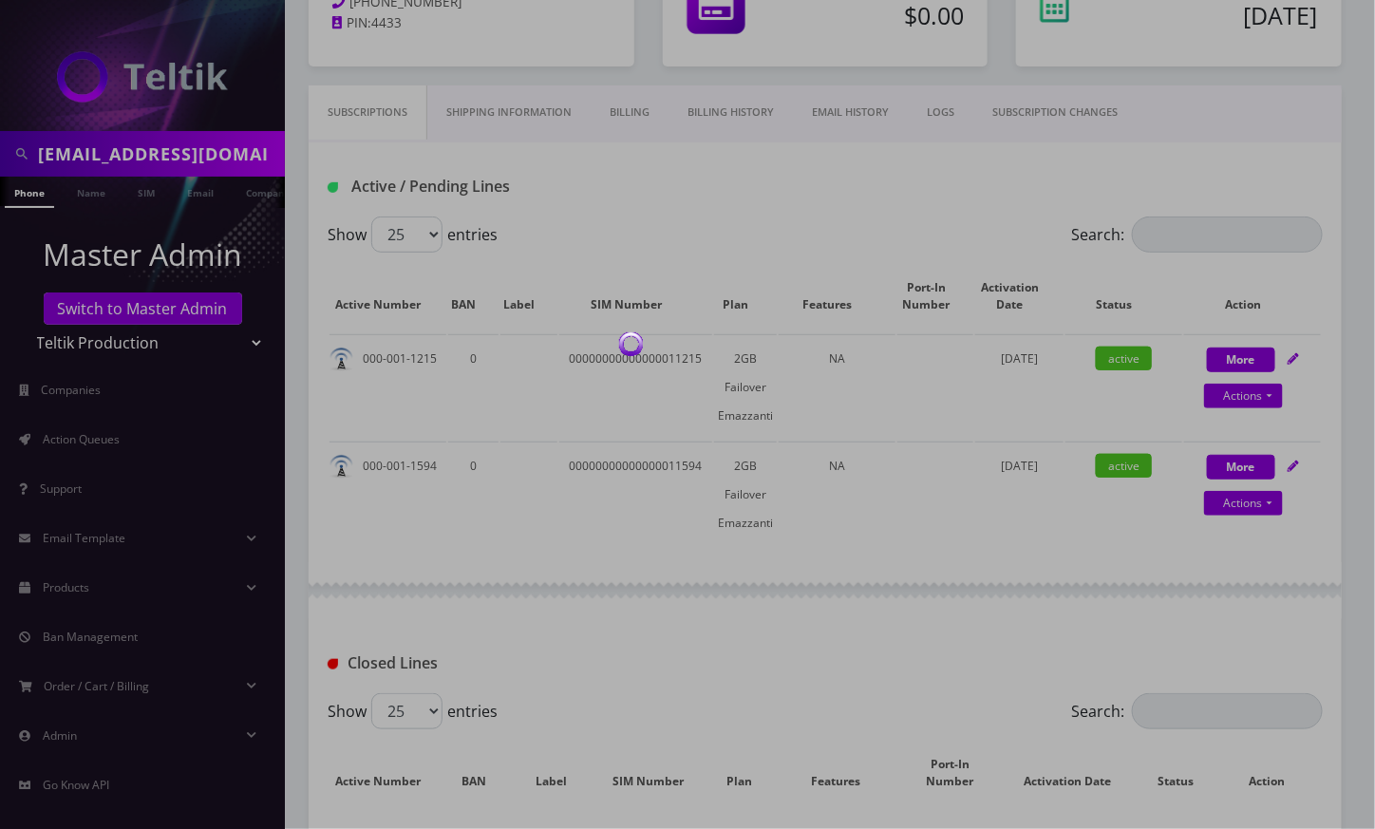
click at [1272, 382] on div at bounding box center [687, 414] width 1375 height 829
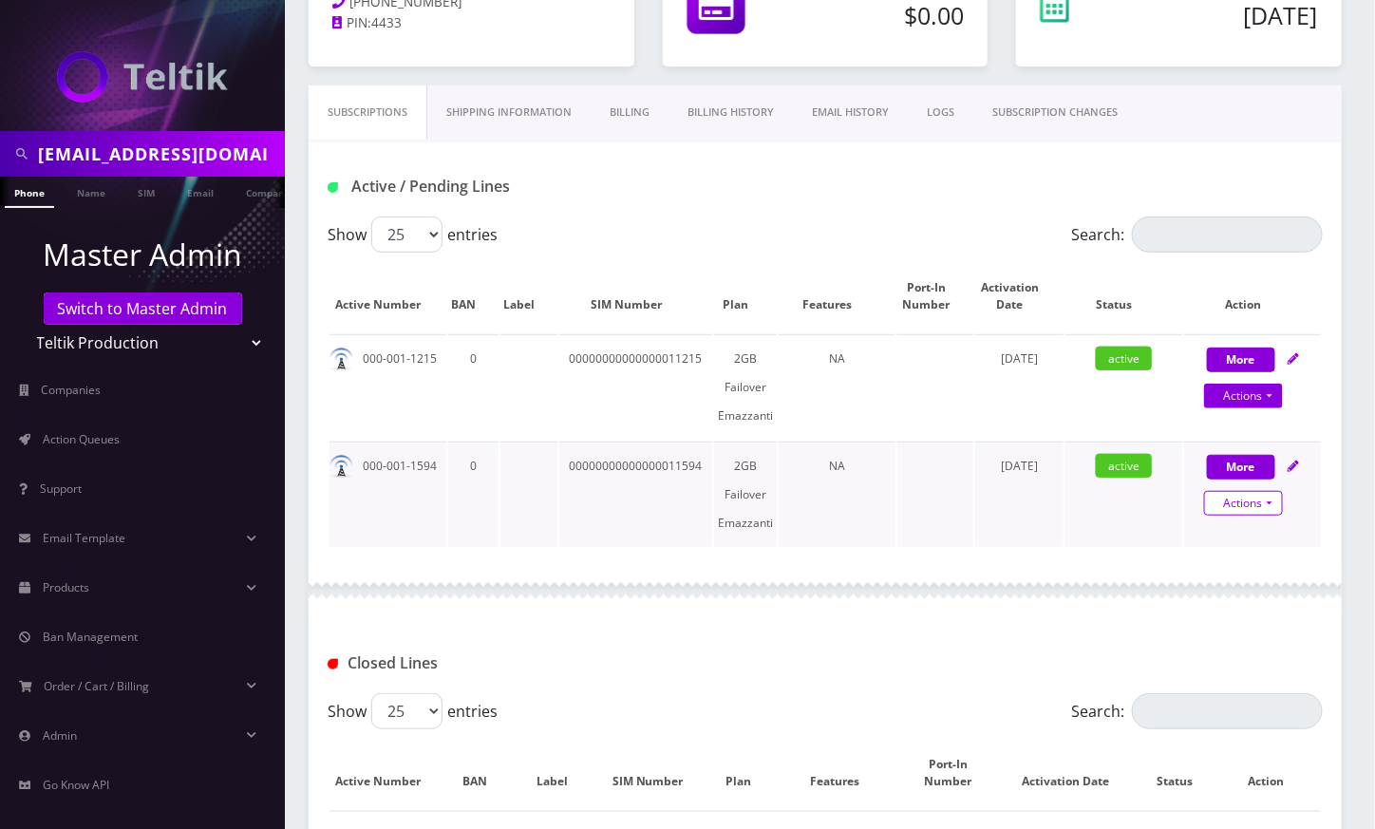
click at [1275, 491] on link "Actions" at bounding box center [1243, 503] width 79 height 25
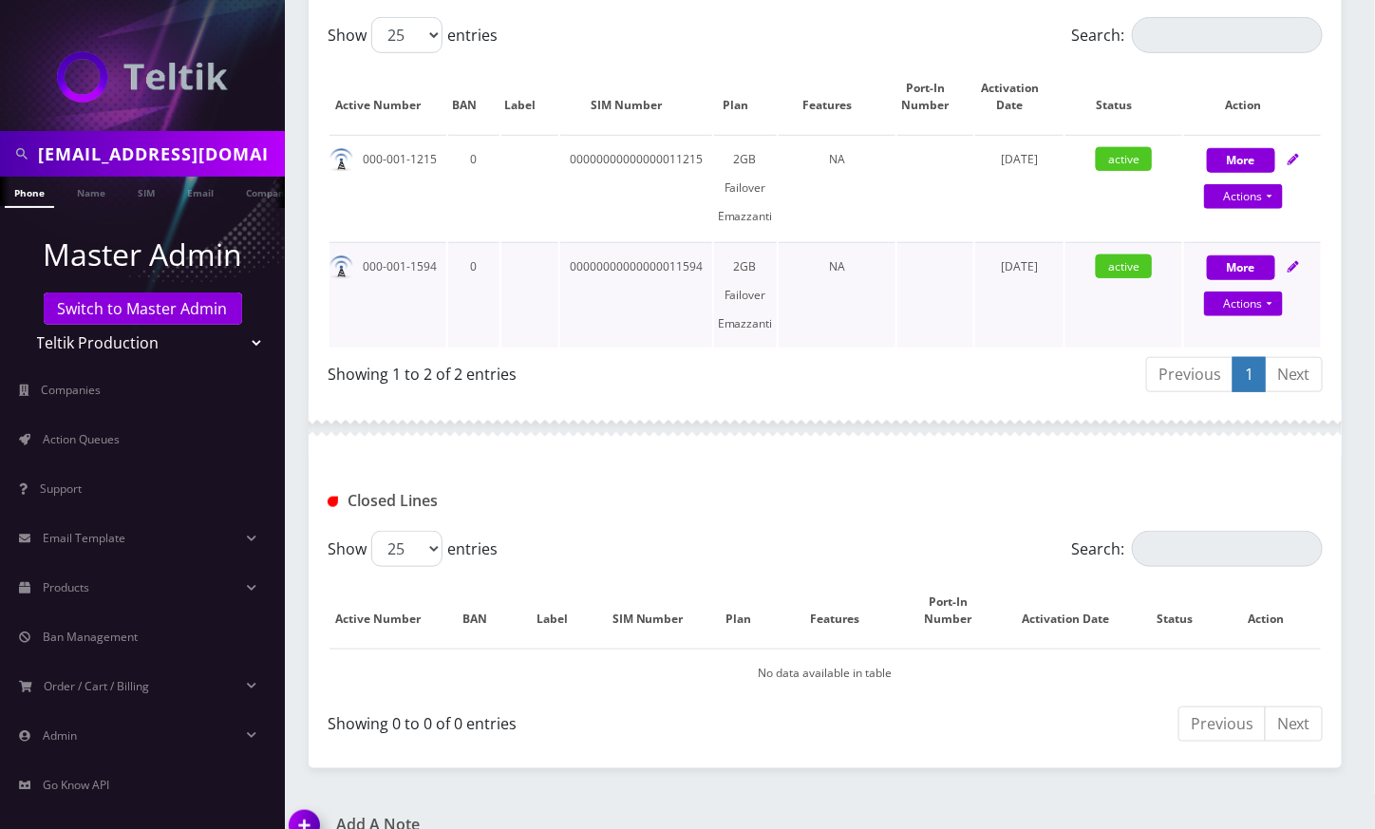
scroll to position [438, 0]
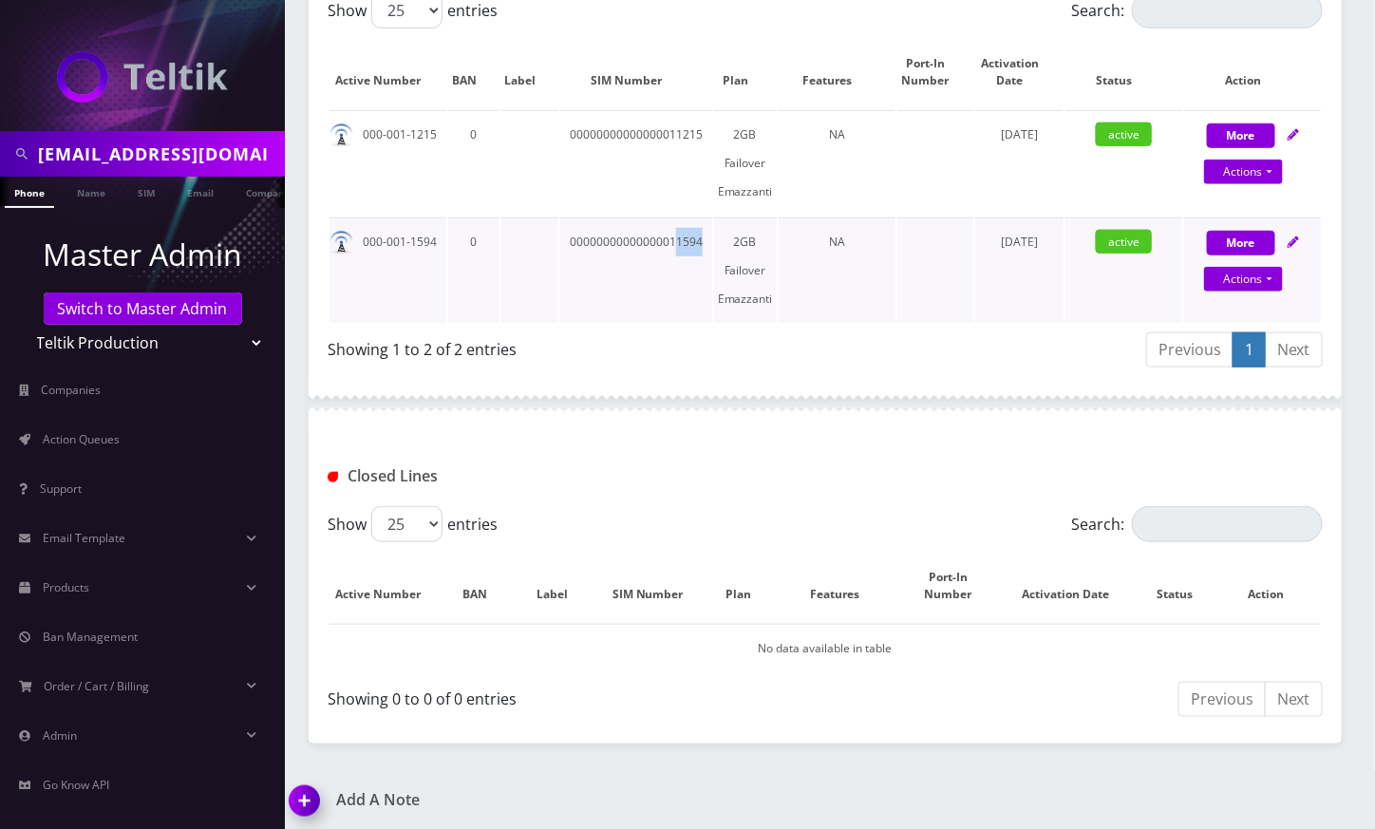
drag, startPoint x: 672, startPoint y: 240, endPoint x: 703, endPoint y: 233, distance: 31.3
click at [703, 233] on td "00000000000000011594" at bounding box center [636, 269] width 152 height 105
click at [676, 243] on td "00000000000000011594" at bounding box center [636, 269] width 152 height 105
drag, startPoint x: 666, startPoint y: 242, endPoint x: 699, endPoint y: 237, distance: 33.6
click at [699, 237] on td "00000000000000011594" at bounding box center [636, 269] width 152 height 105
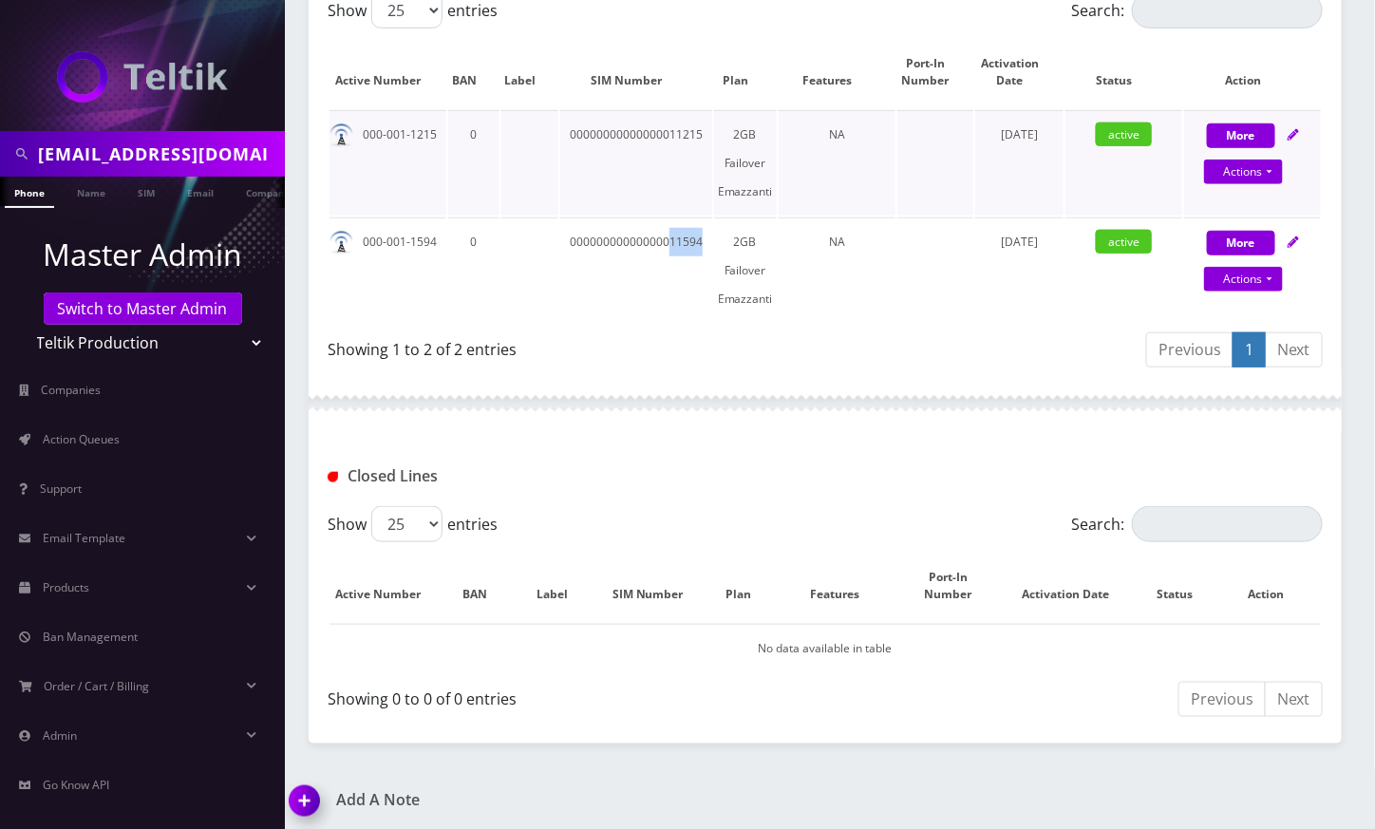
copy td "11594"
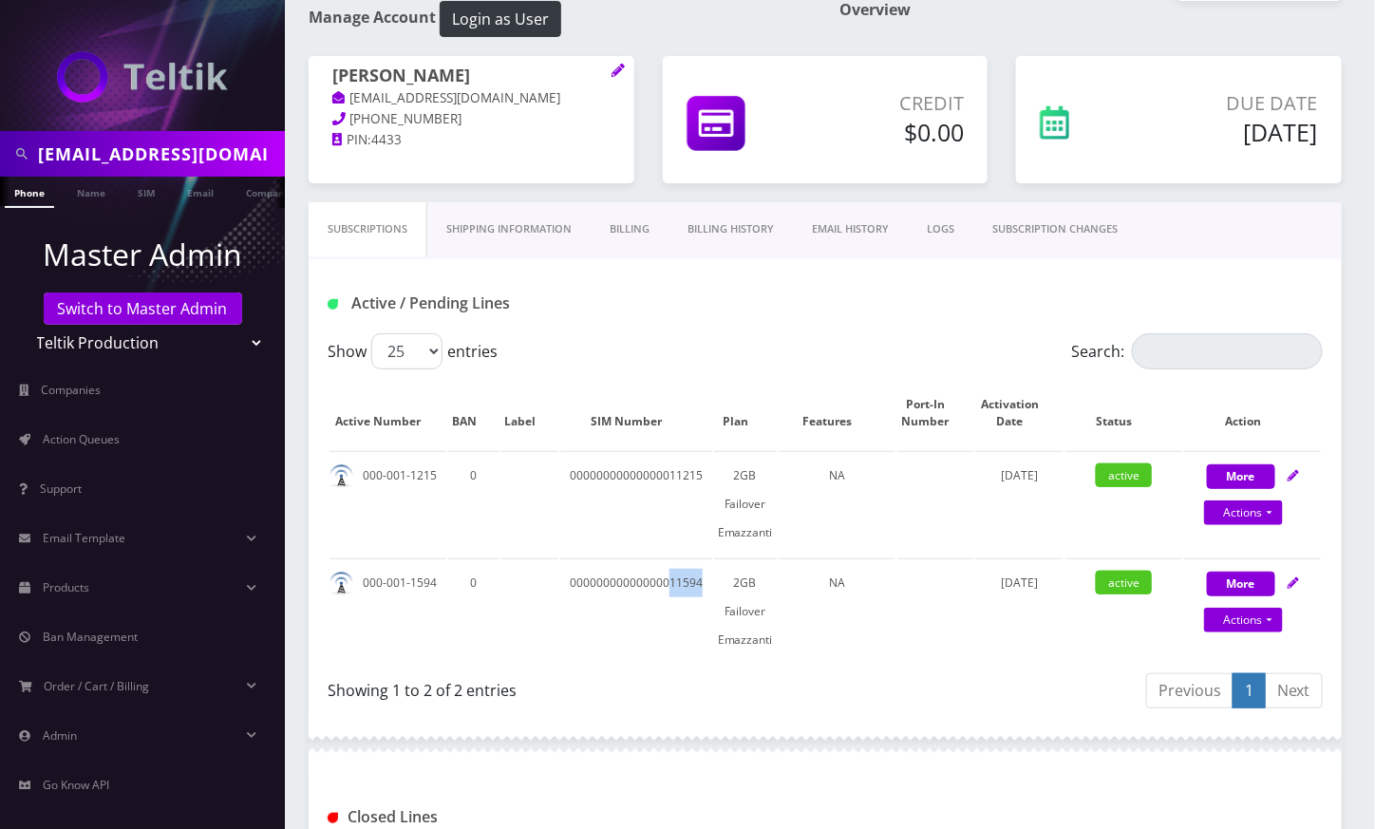
scroll to position [58, 0]
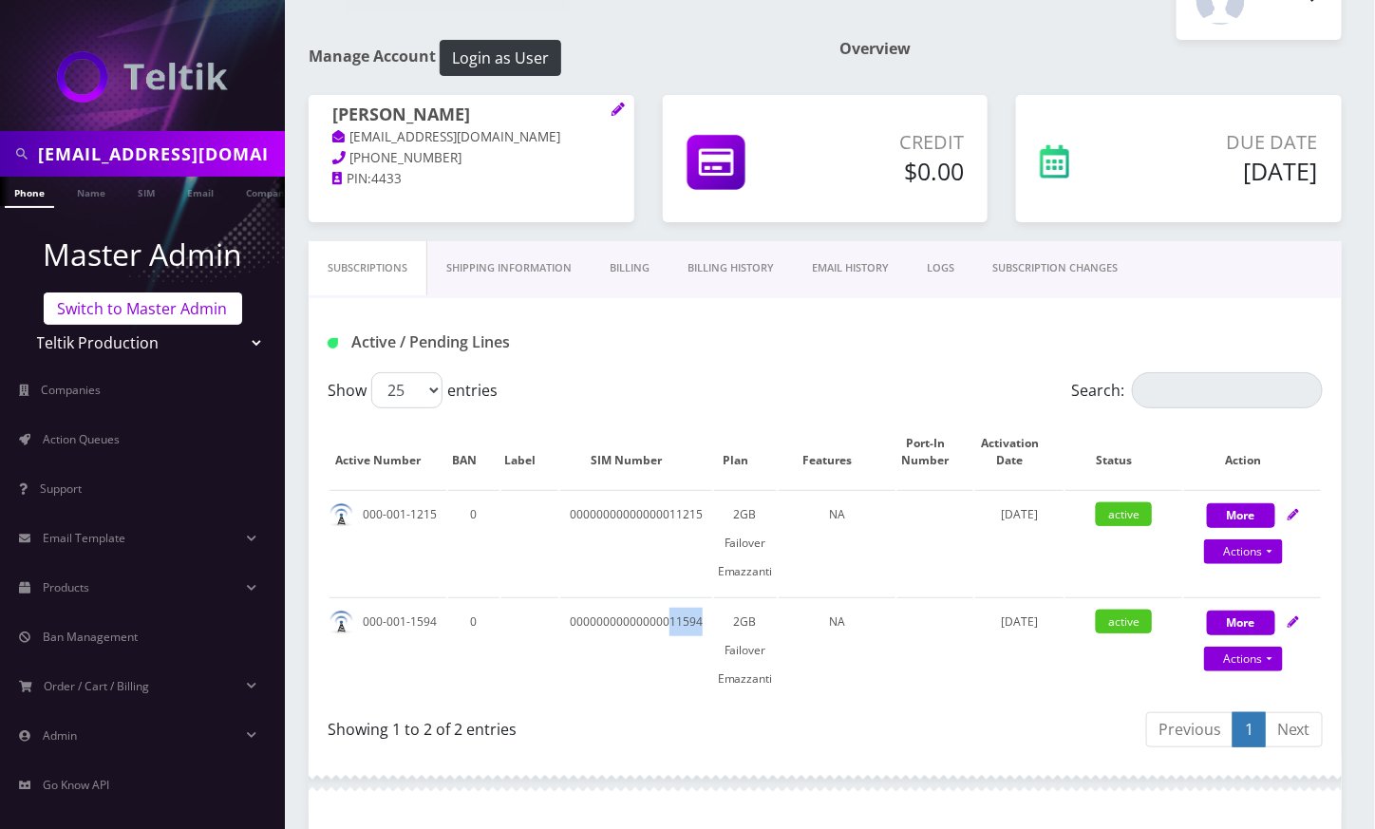
click at [133, 312] on link "Switch to Master Admin" at bounding box center [143, 309] width 199 height 32
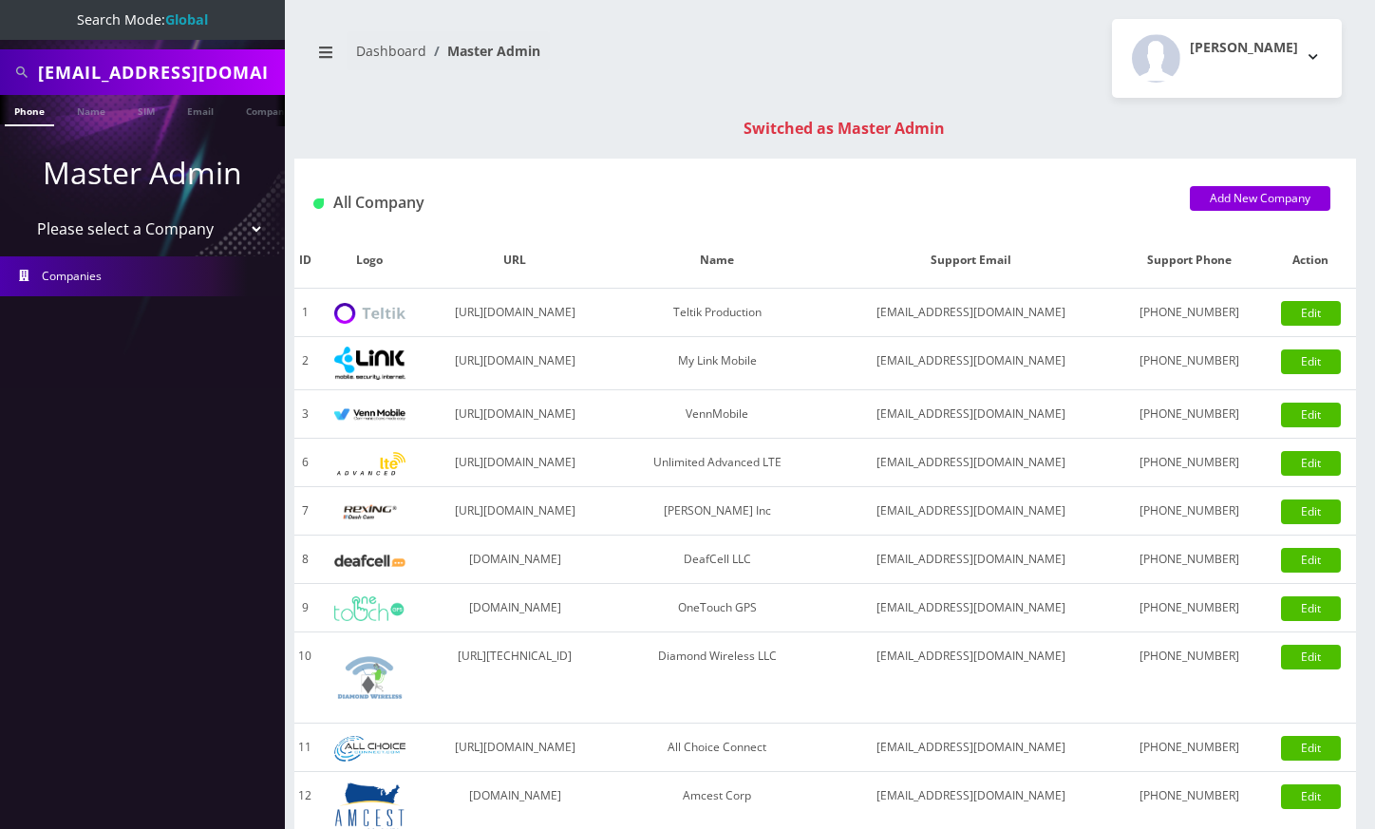
click at [118, 70] on input "[EMAIL_ADDRESS][DOMAIN_NAME]" at bounding box center [159, 72] width 242 height 36
type input "6098559446"
click at [28, 116] on link "Phone" at bounding box center [29, 110] width 49 height 31
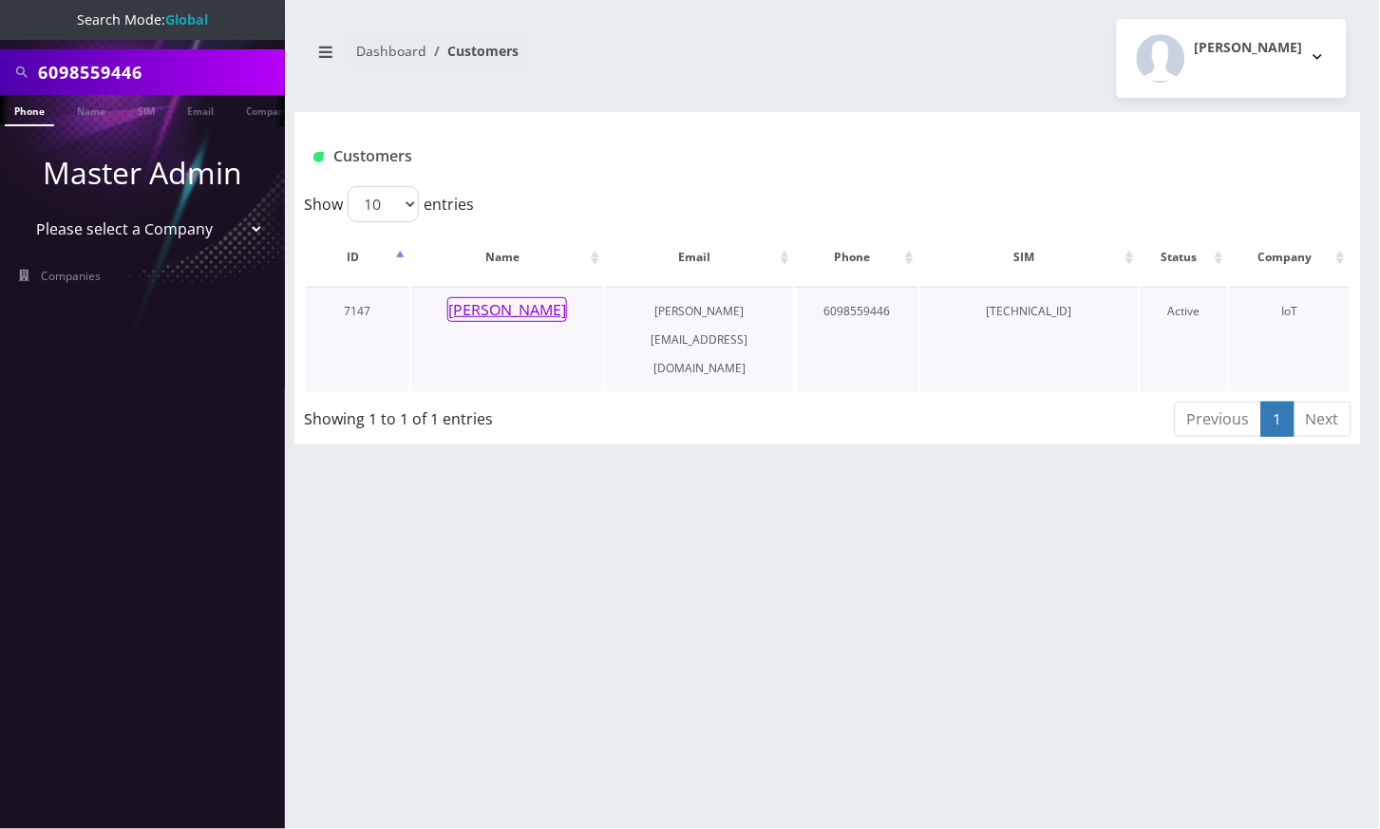
click at [513, 310] on button "[PERSON_NAME]" at bounding box center [507, 309] width 120 height 25
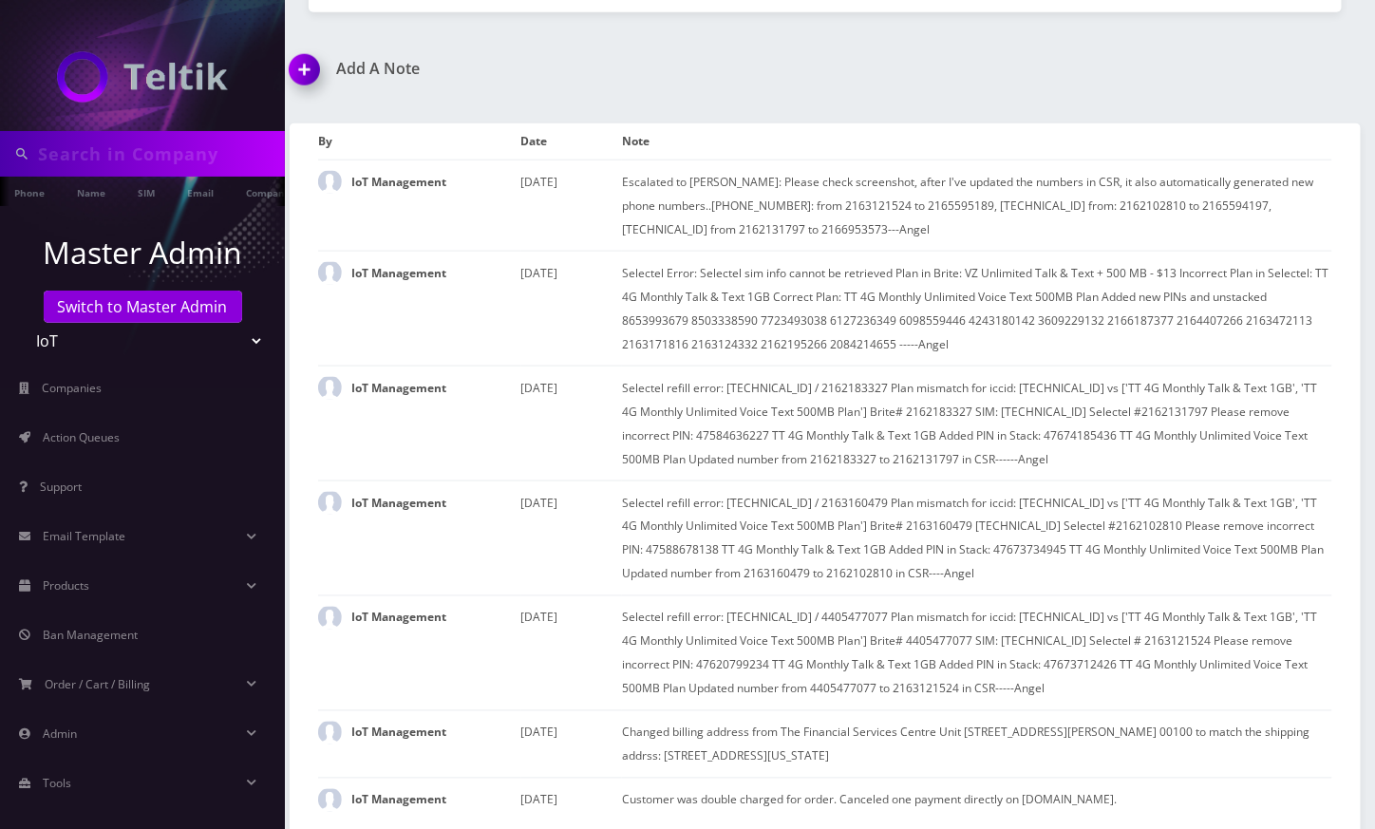
type input "6098559446"
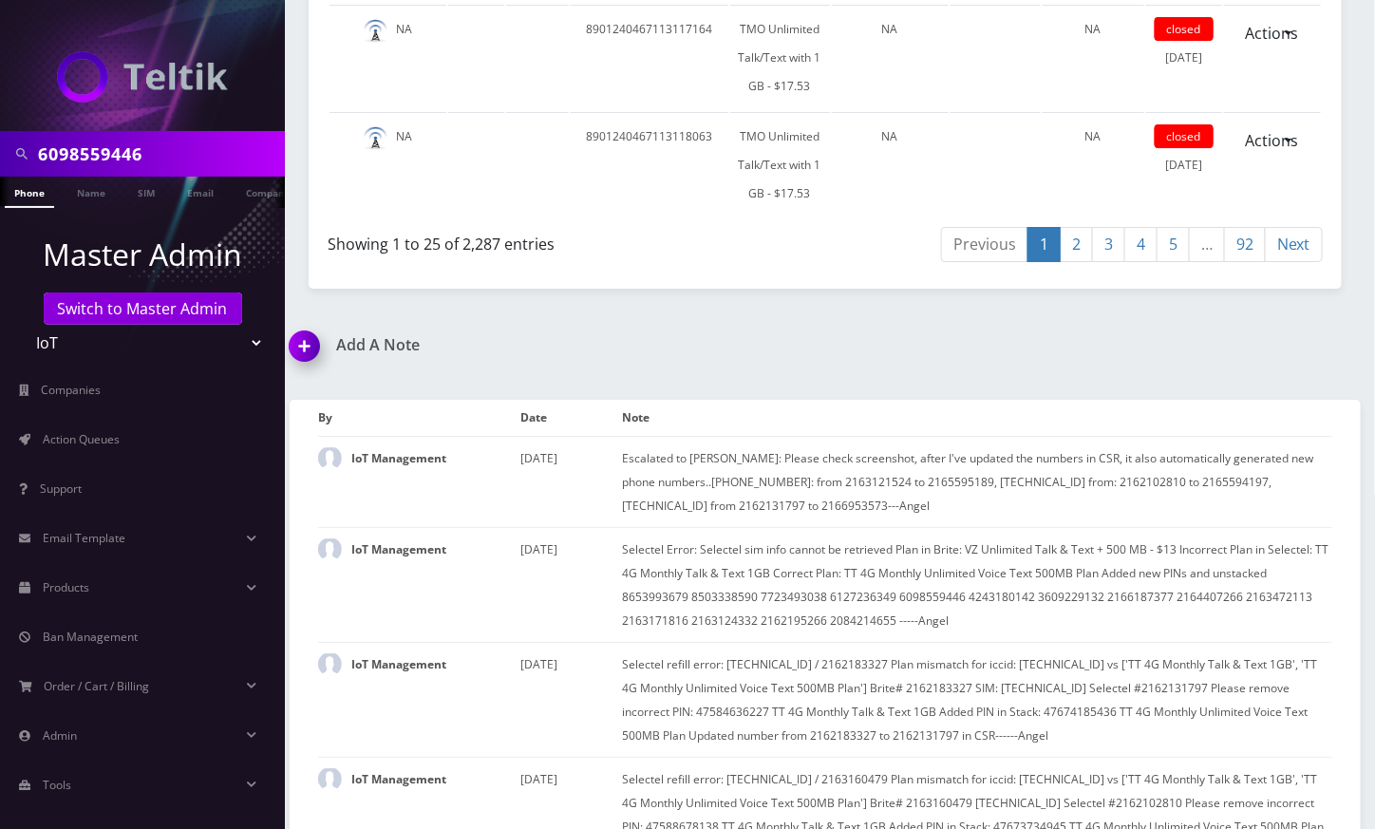
scroll to position [7471, 0]
